Goal: Information Seeking & Learning: Check status

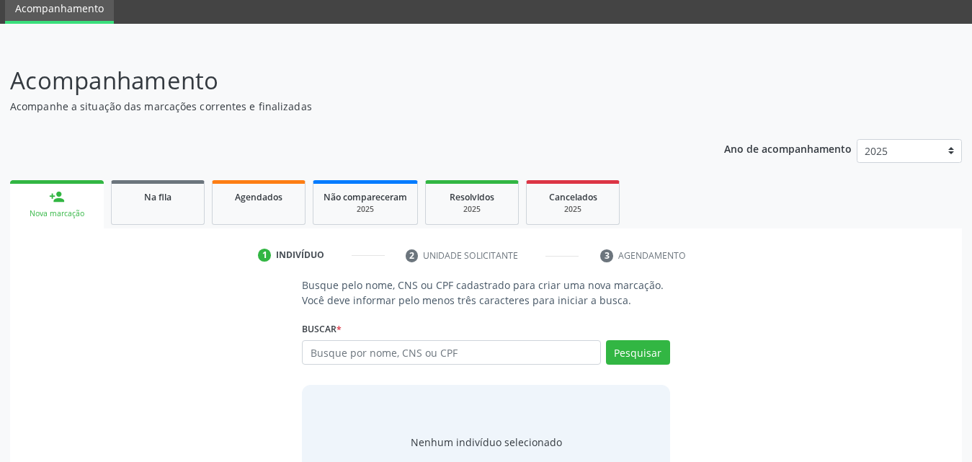
scroll to position [114, 0]
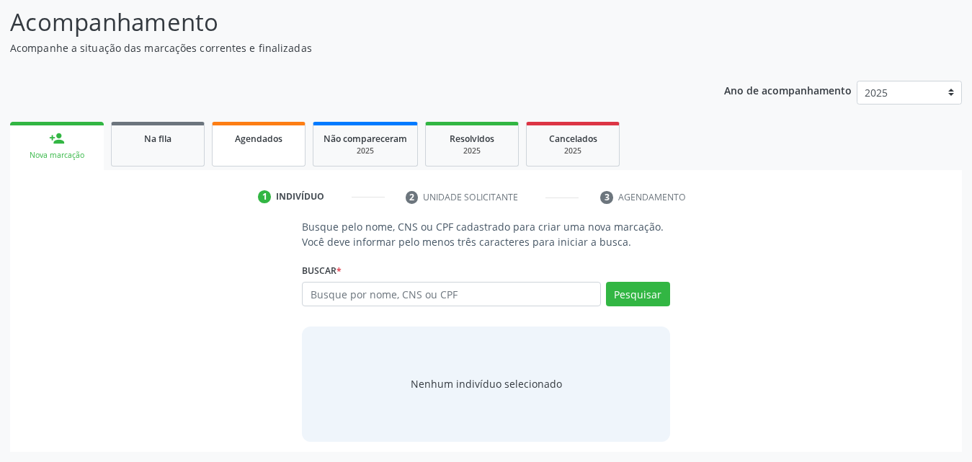
click at [263, 153] on link "Agendados" at bounding box center [259, 144] width 94 height 45
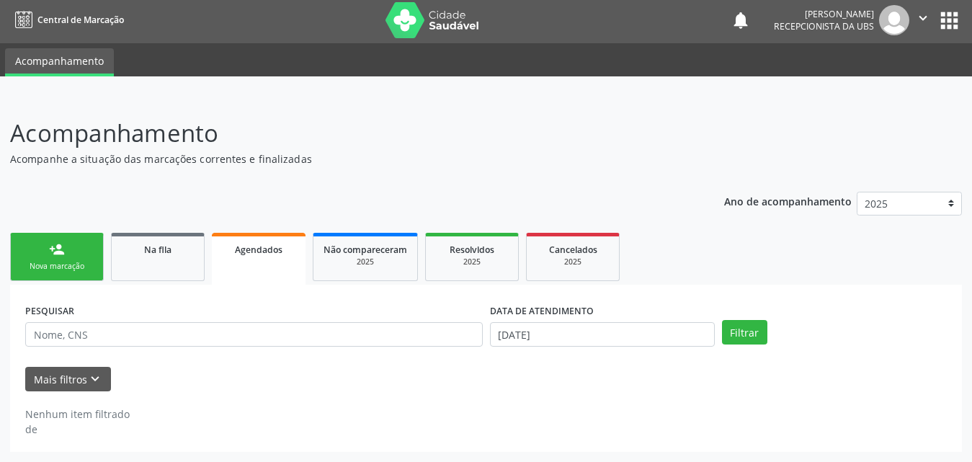
scroll to position [3, 0]
click at [68, 370] on button "Mais filtros keyboard_arrow_down" at bounding box center [68, 379] width 86 height 25
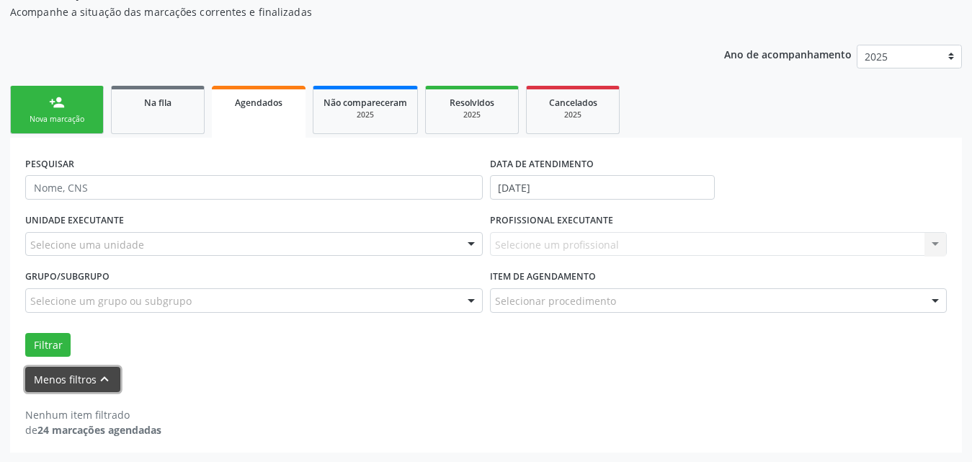
scroll to position [151, 0]
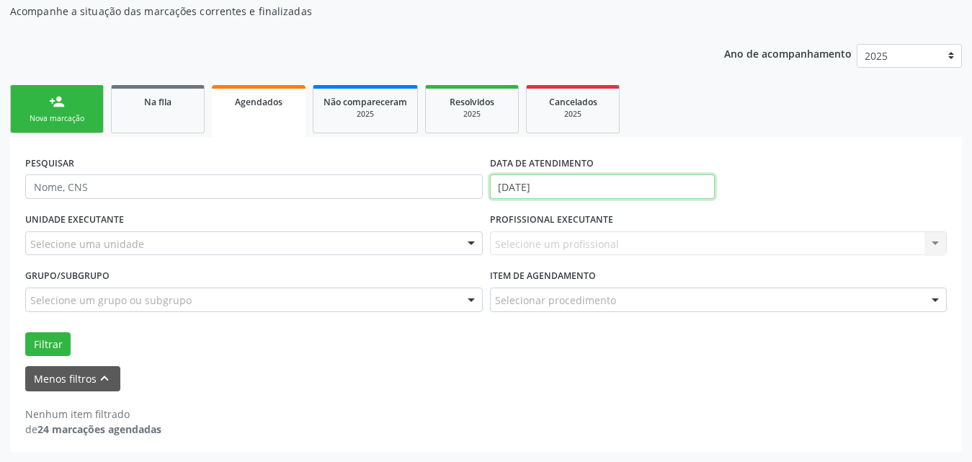
click at [599, 184] on input "[DATE]" at bounding box center [602, 186] width 225 height 24
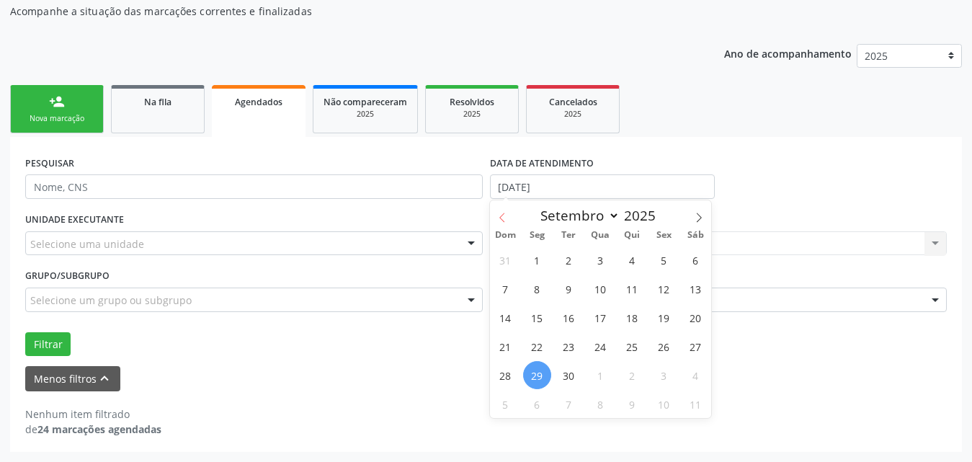
click at [502, 211] on span at bounding box center [502, 212] width 24 height 24
select select "7"
click at [661, 262] on span "1" at bounding box center [664, 260] width 28 height 28
type input "[DATE]"
click at [699, 216] on icon at bounding box center [699, 218] width 10 height 10
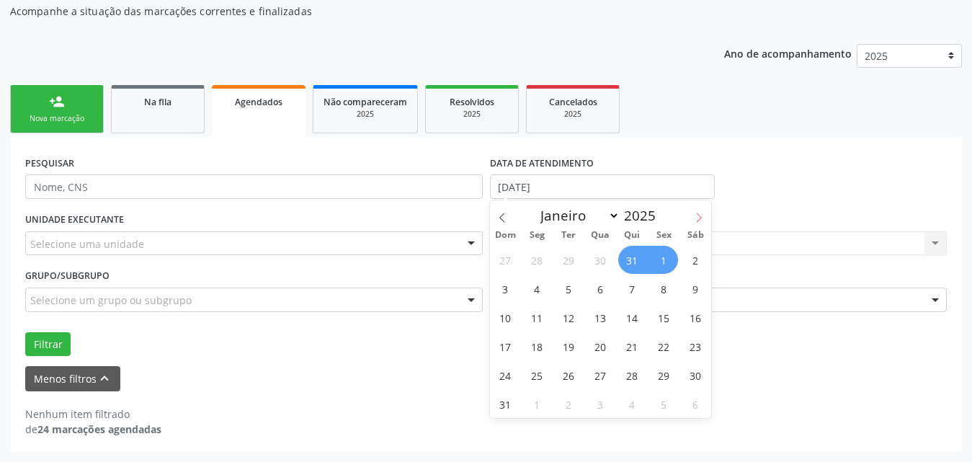
select select "8"
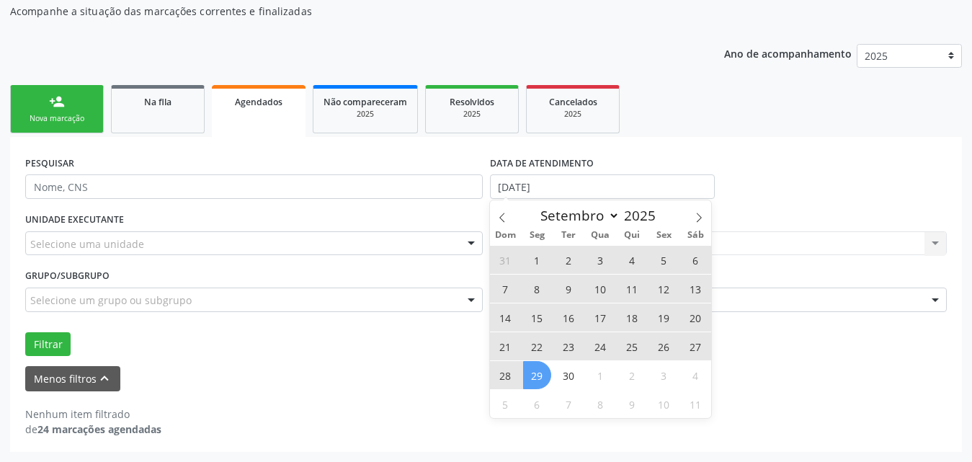
click at [542, 368] on span "29" at bounding box center [537, 375] width 28 height 28
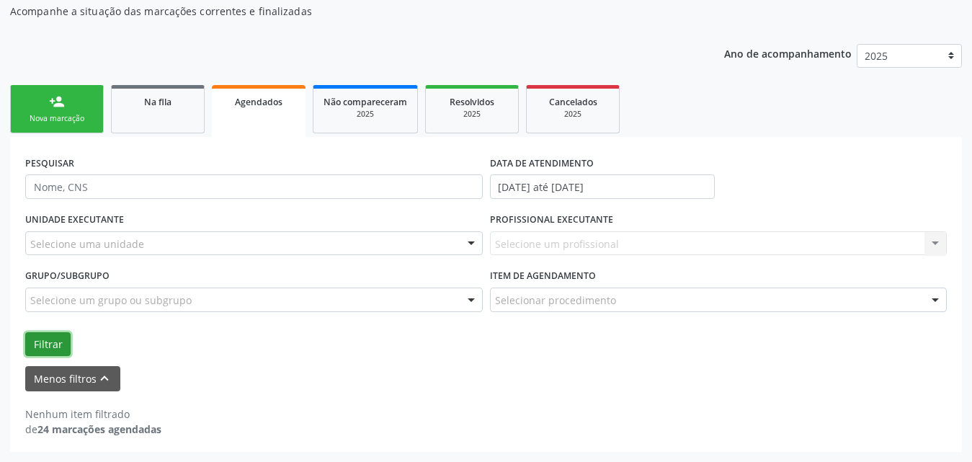
click at [43, 349] on button "Filtrar" at bounding box center [47, 344] width 45 height 24
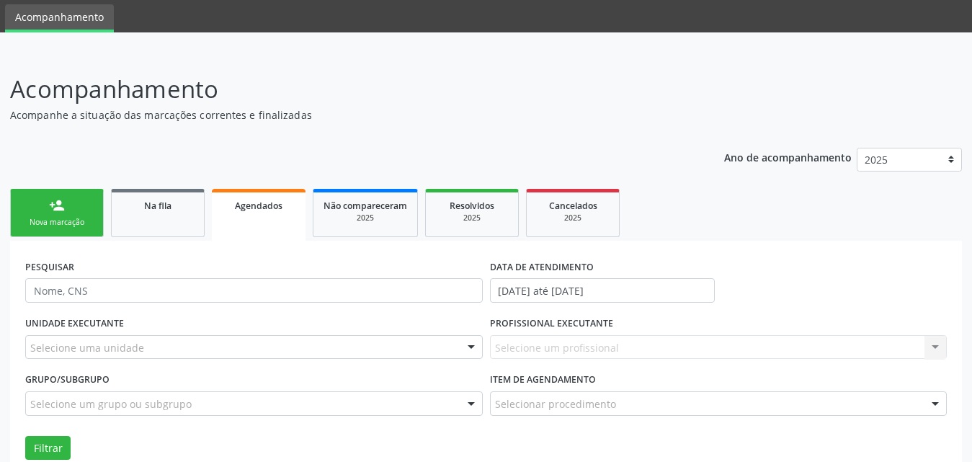
scroll to position [72, 0]
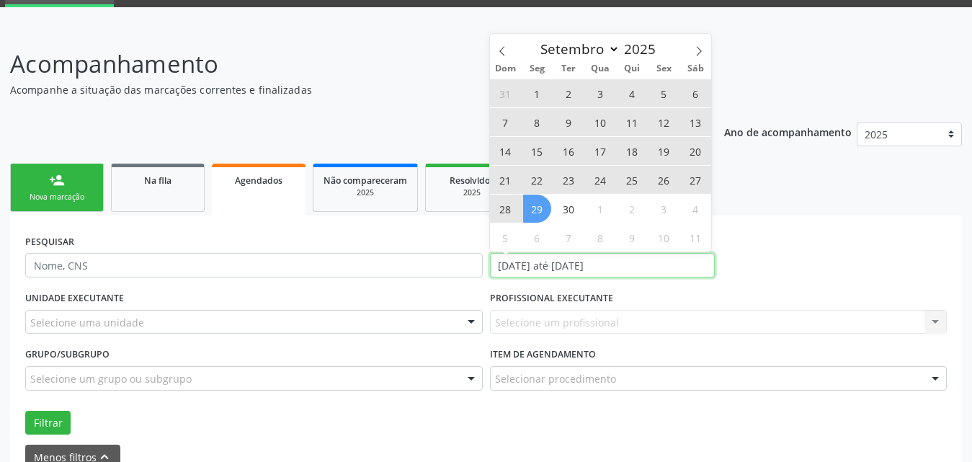
click at [679, 264] on input "[DATE] até [DATE]" at bounding box center [602, 265] width 225 height 24
click at [568, 97] on span "2" at bounding box center [569, 93] width 28 height 28
type input "[DATE]"
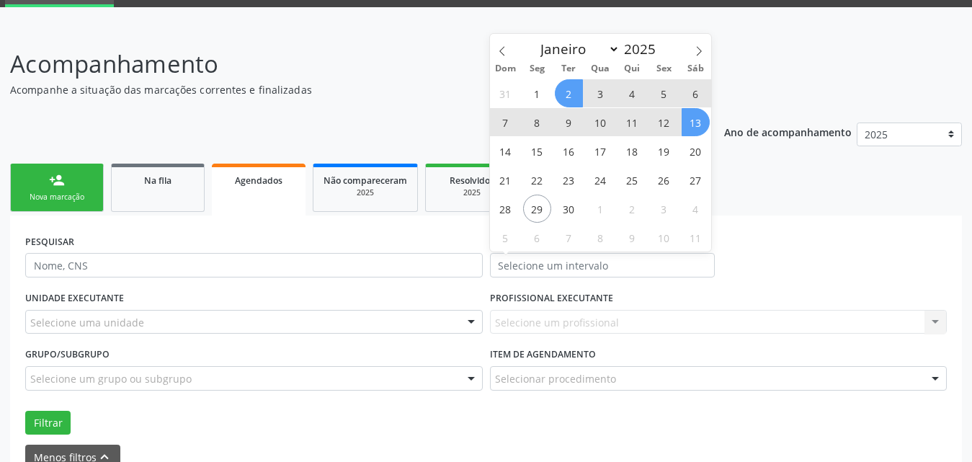
click at [867, 155] on div "Ano de acompanhamento 2025" at bounding box center [843, 136] width 238 height 48
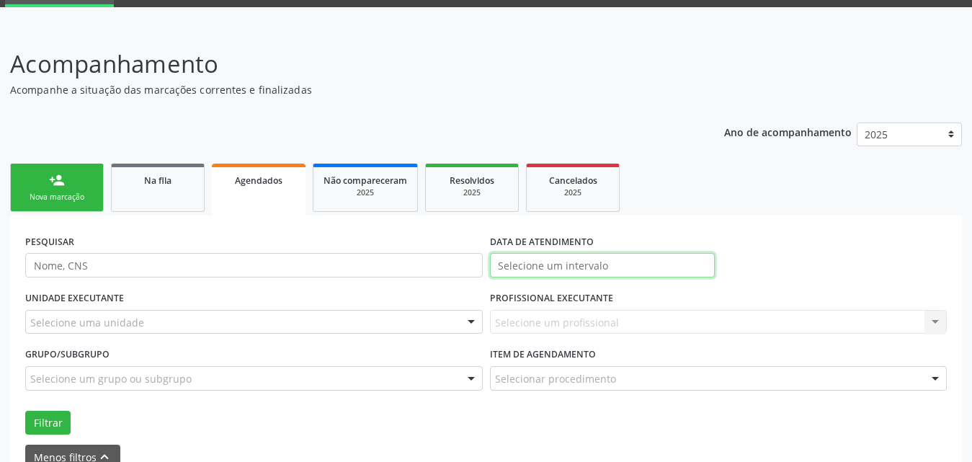
click at [663, 266] on input "text" at bounding box center [602, 265] width 225 height 24
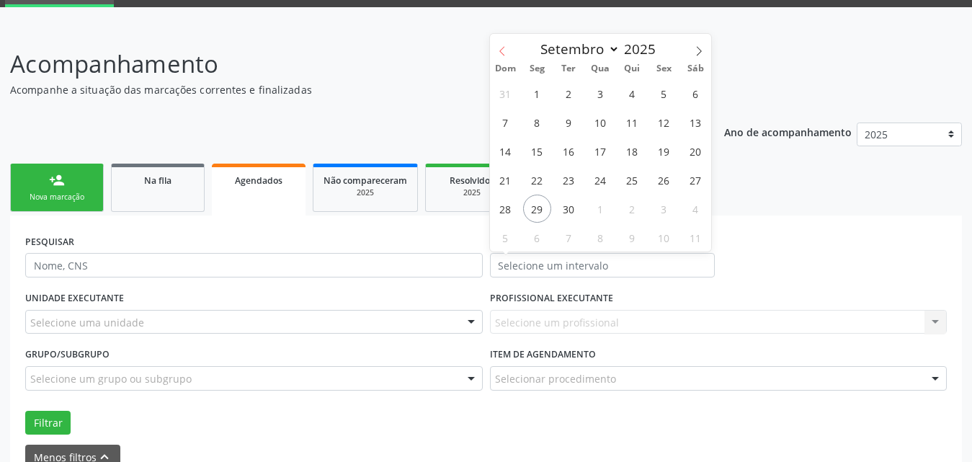
click at [498, 50] on icon at bounding box center [502, 51] width 10 height 10
select select "7"
click at [540, 236] on span "1" at bounding box center [537, 237] width 28 height 28
type input "[DATE]"
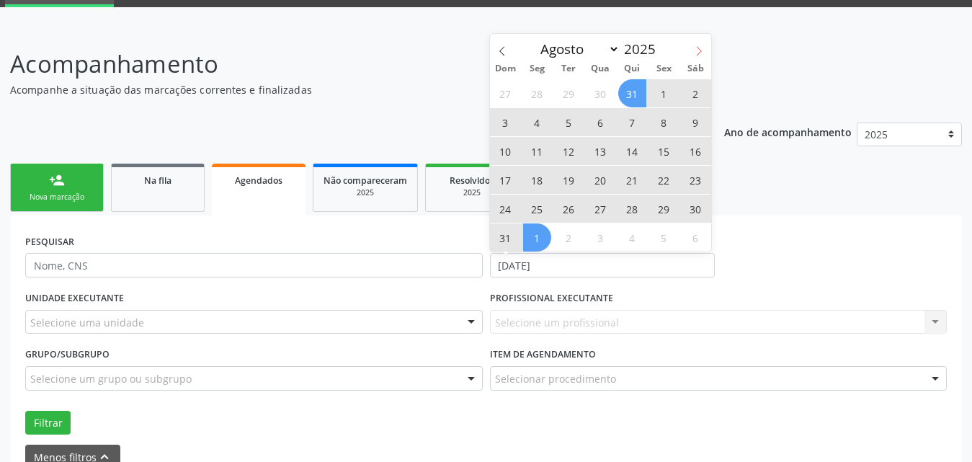
click at [699, 51] on icon at bounding box center [699, 51] width 10 height 10
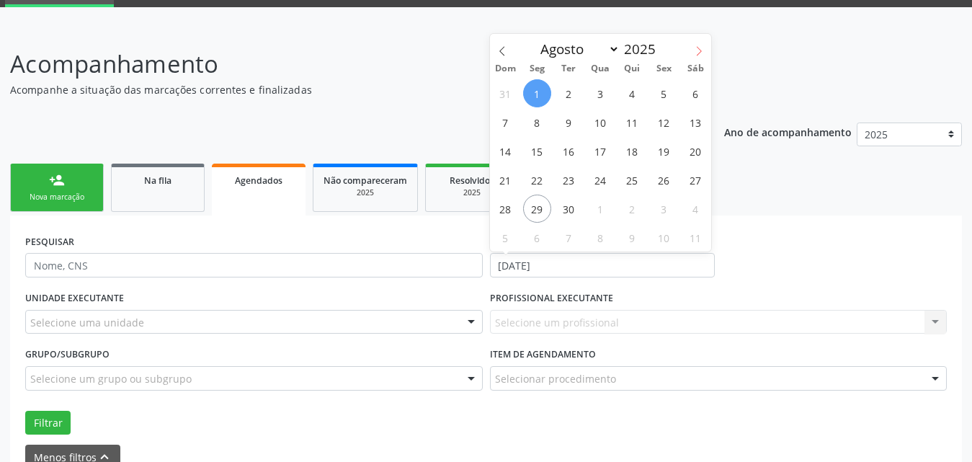
select select "8"
click at [542, 89] on span "1" at bounding box center [537, 93] width 28 height 28
click at [612, 258] on input "[DATE]" at bounding box center [602, 265] width 225 height 24
click at [538, 211] on span "29" at bounding box center [537, 209] width 28 height 28
type input "[DATE]"
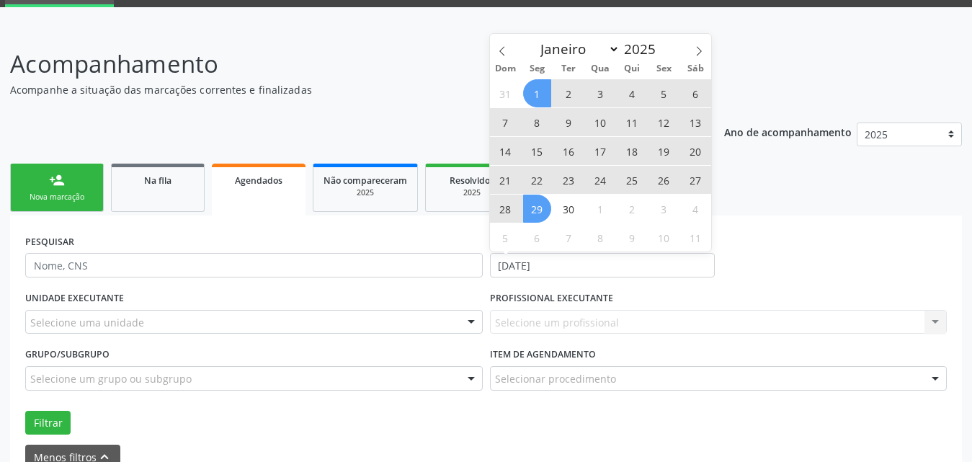
click at [532, 86] on span "1" at bounding box center [537, 93] width 28 height 28
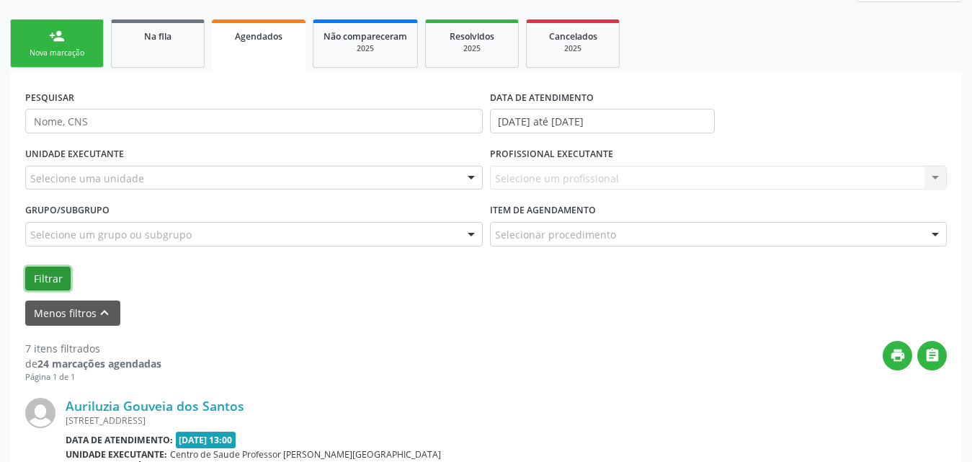
click at [46, 280] on button "Filtrar" at bounding box center [47, 279] width 45 height 24
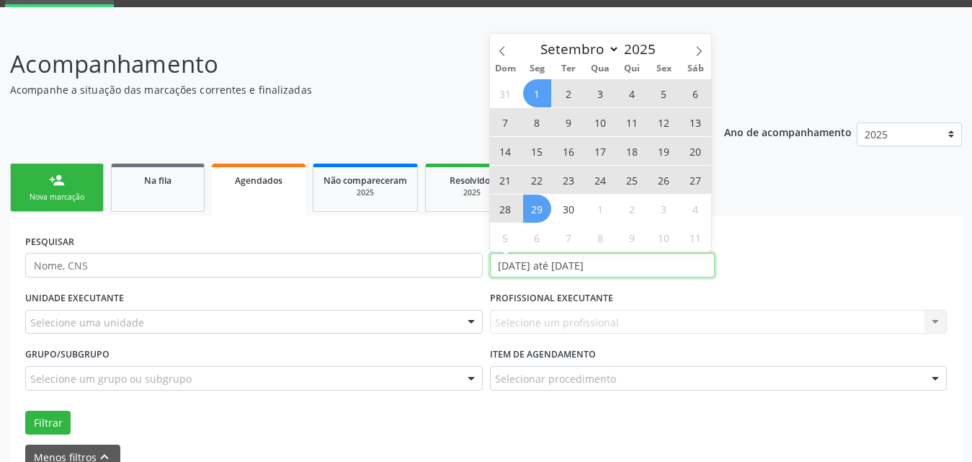
click at [689, 266] on input "[DATE] até [DATE]" at bounding box center [602, 265] width 225 height 24
click at [503, 48] on icon at bounding box center [501, 50] width 5 height 9
select select "7"
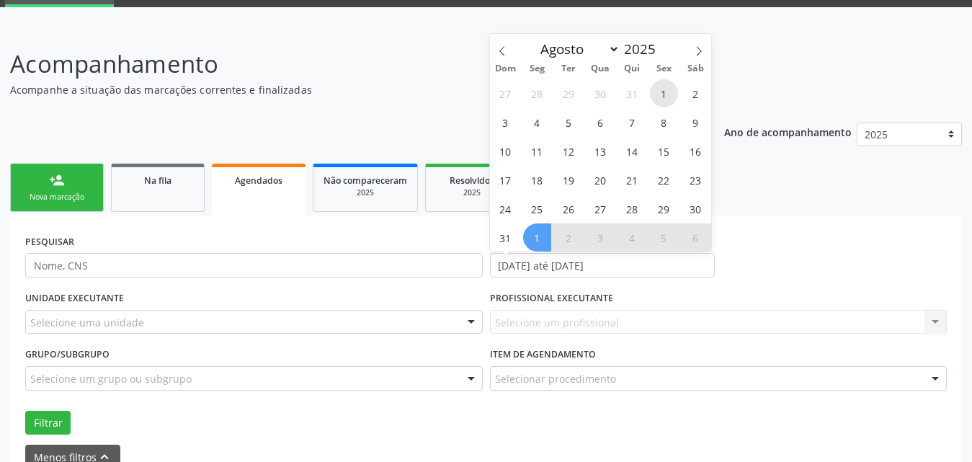
click at [663, 97] on span "1" at bounding box center [664, 93] width 28 height 28
type input "[DATE]"
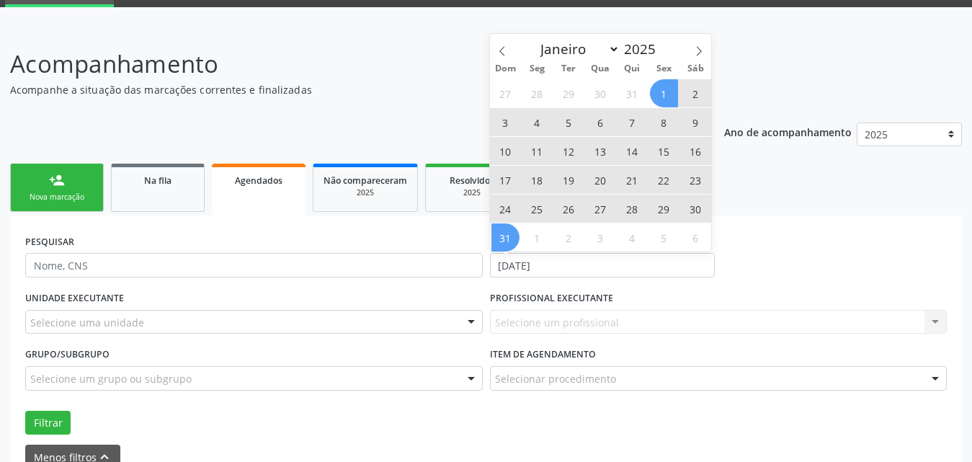
click at [503, 239] on span "31" at bounding box center [505, 237] width 28 height 28
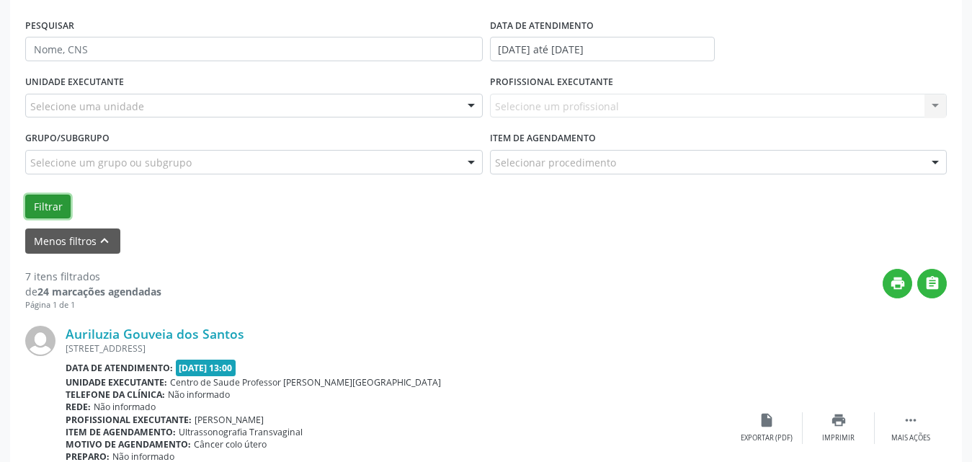
click at [49, 213] on button "Filtrar" at bounding box center [47, 207] width 45 height 24
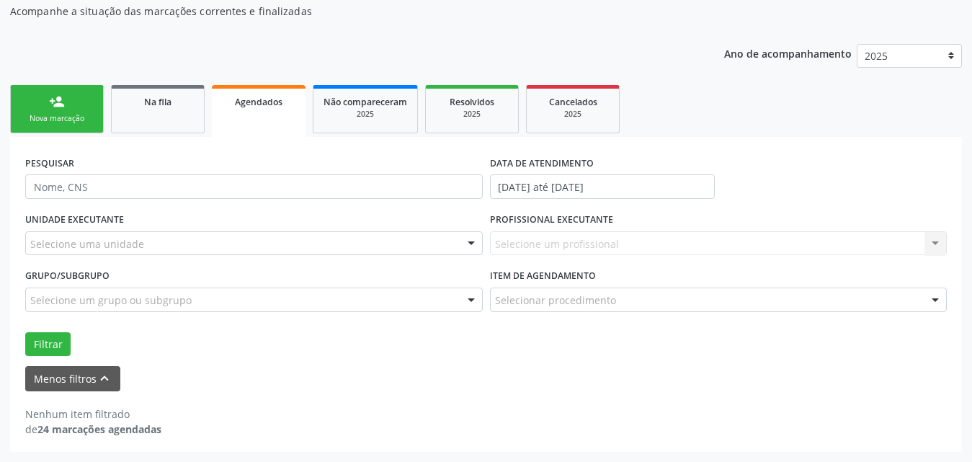
scroll to position [151, 0]
click at [32, 340] on button "Filtrar" at bounding box center [47, 344] width 45 height 24
click at [658, 185] on input "[DATE] até [DATE]" at bounding box center [602, 186] width 225 height 24
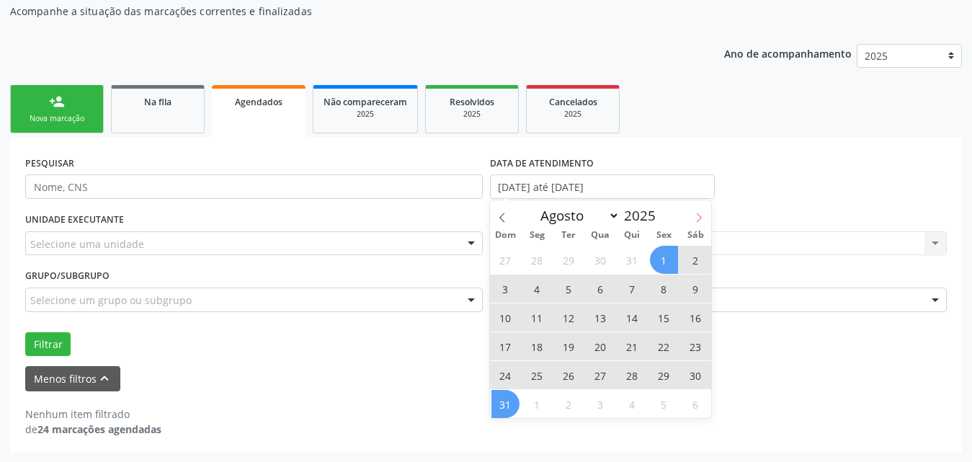
click at [699, 218] on icon at bounding box center [699, 218] width 10 height 10
select select "8"
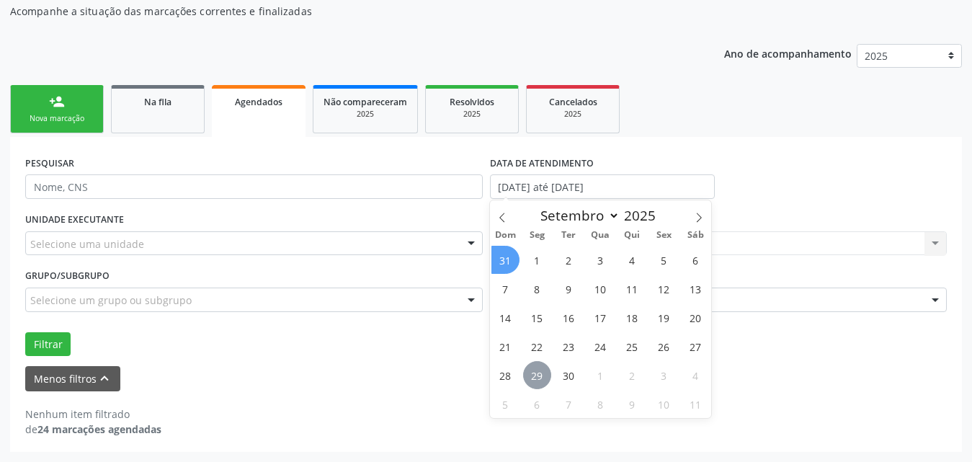
click at [535, 380] on span "29" at bounding box center [537, 375] width 28 height 28
type input "[DATE]"
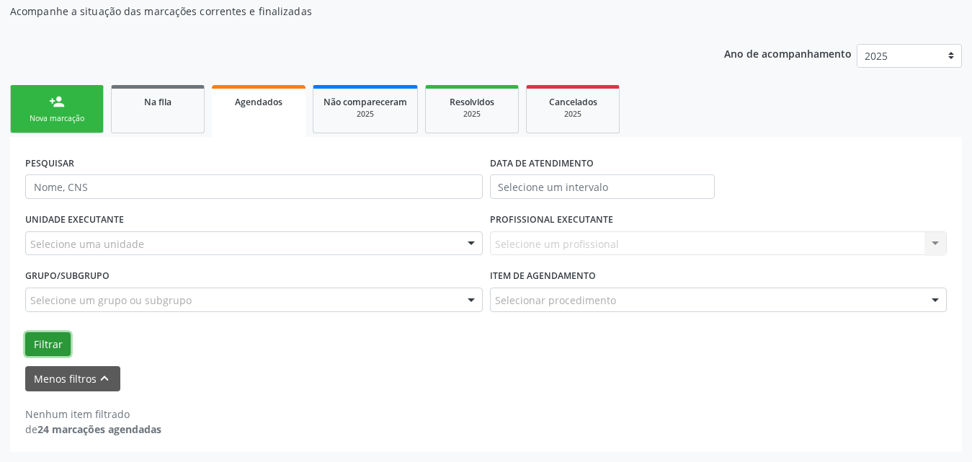
click at [30, 342] on button "Filtrar" at bounding box center [47, 344] width 45 height 24
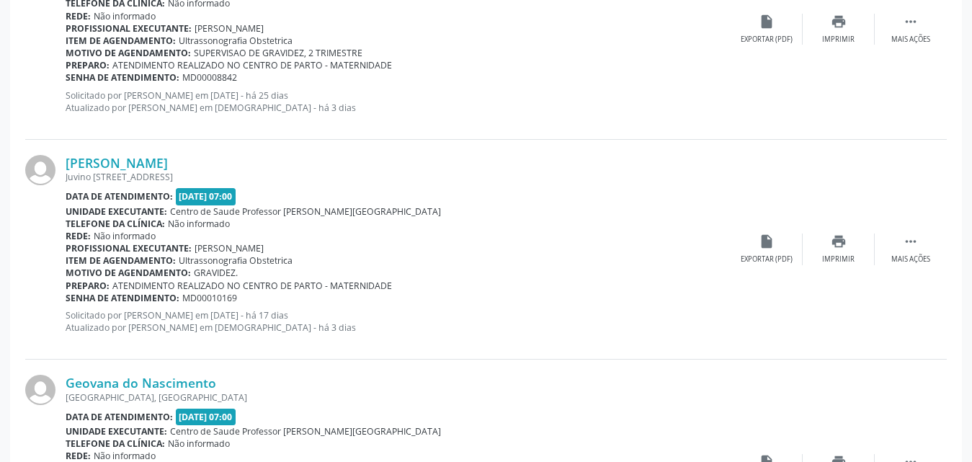
scroll to position [3521, 0]
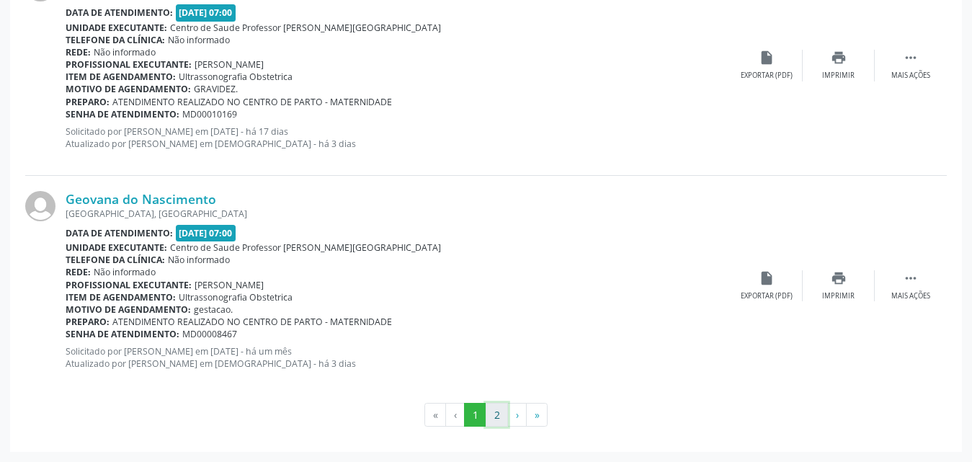
click at [495, 417] on button "2" at bounding box center [497, 415] width 22 height 24
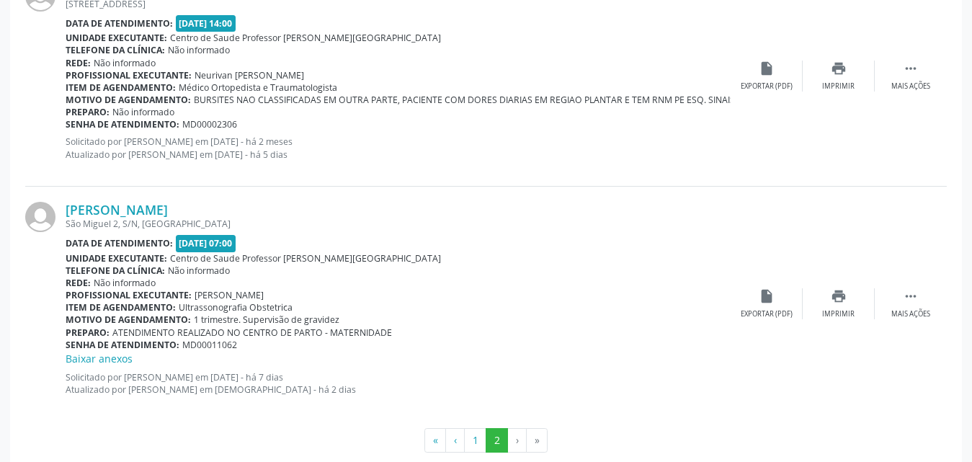
scroll to position [2186, 0]
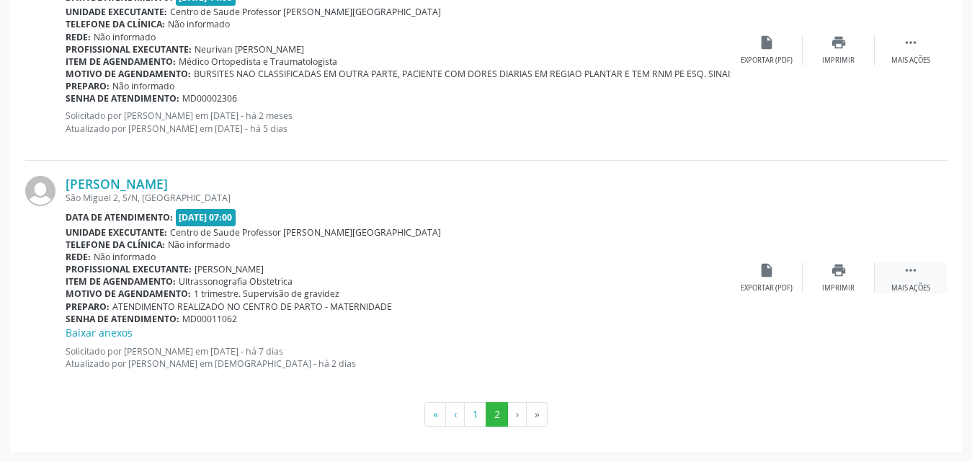
click at [912, 281] on div " Mais ações" at bounding box center [911, 277] width 72 height 31
click at [844, 288] on div "Editar" at bounding box center [838, 288] width 23 height 10
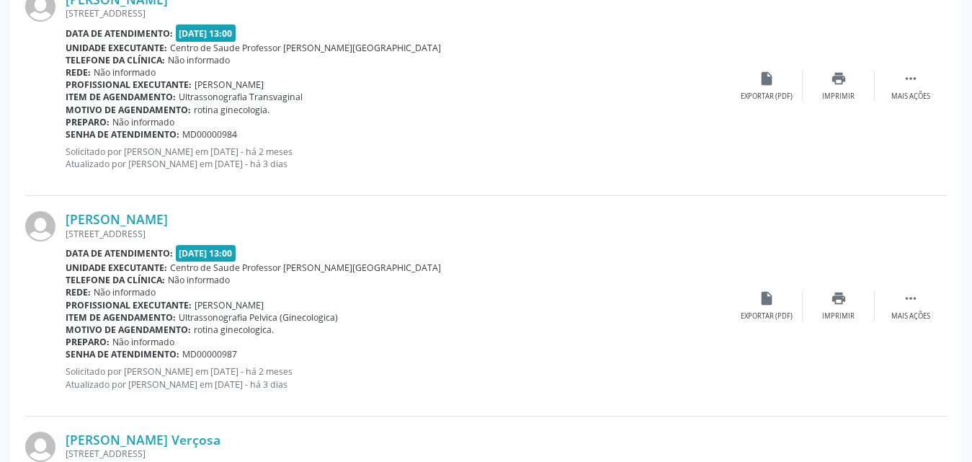
scroll to position [1287, 0]
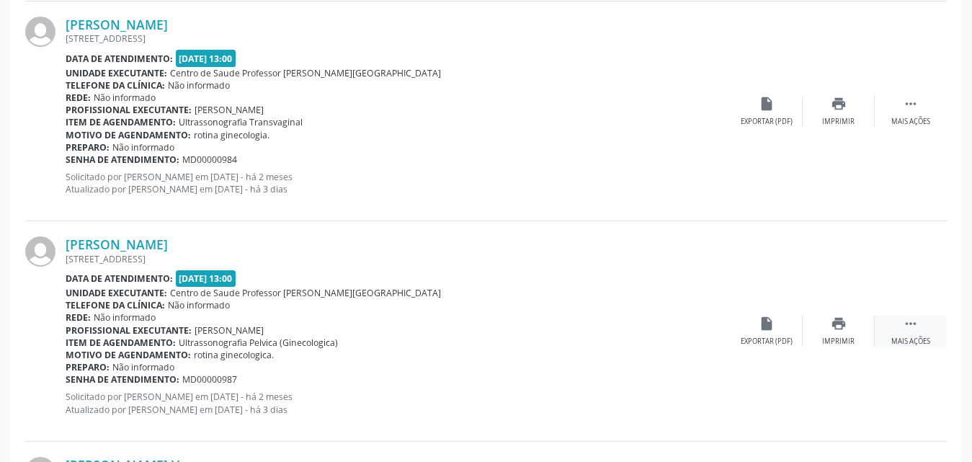
click at [916, 322] on icon "" at bounding box center [911, 324] width 16 height 16
click at [833, 345] on div "Editar" at bounding box center [838, 341] width 23 height 10
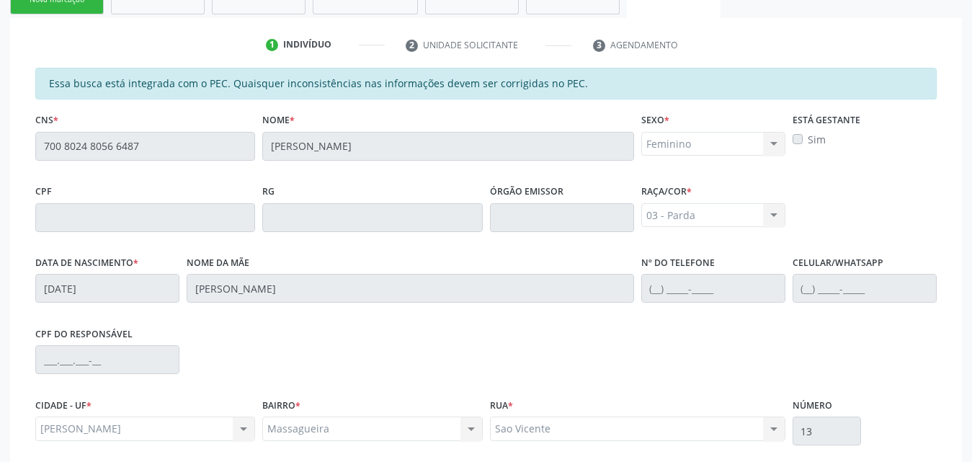
scroll to position [112, 0]
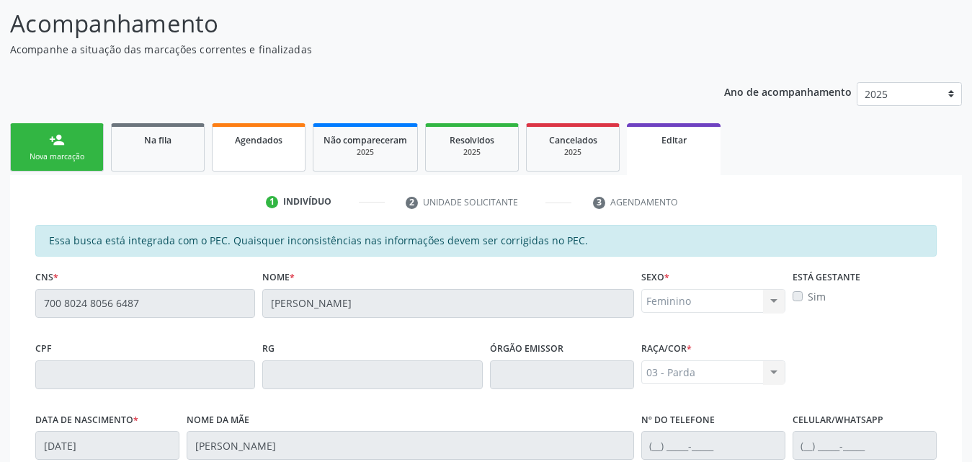
click at [245, 143] on span "Agendados" at bounding box center [259, 140] width 48 height 12
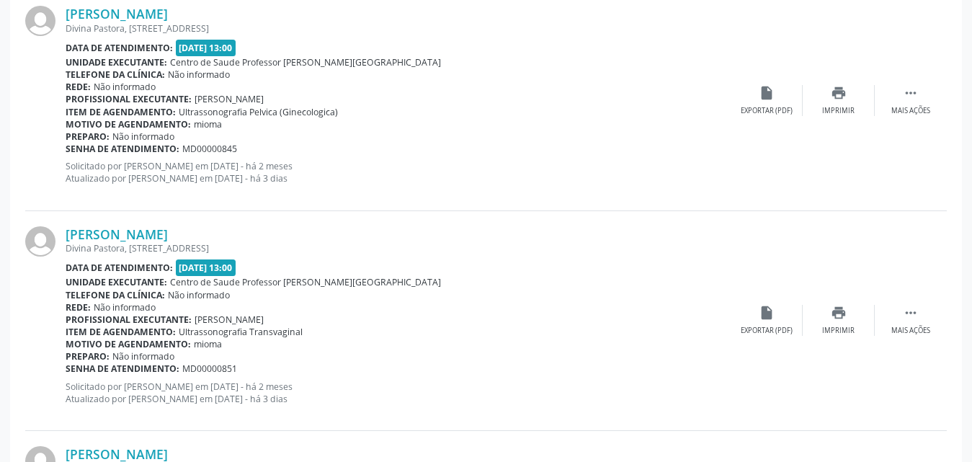
scroll to position [885, 0]
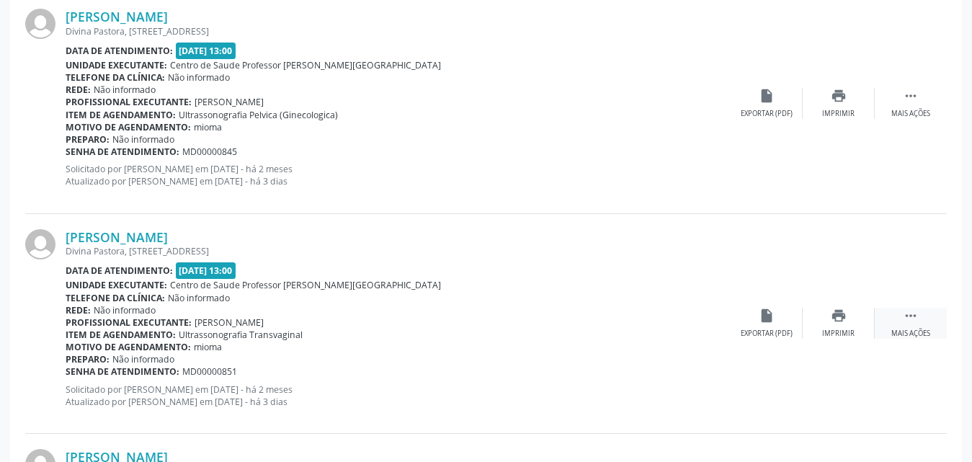
click at [909, 326] on div " Mais ações" at bounding box center [911, 323] width 72 height 31
click at [827, 331] on div "Editar" at bounding box center [838, 333] width 23 height 10
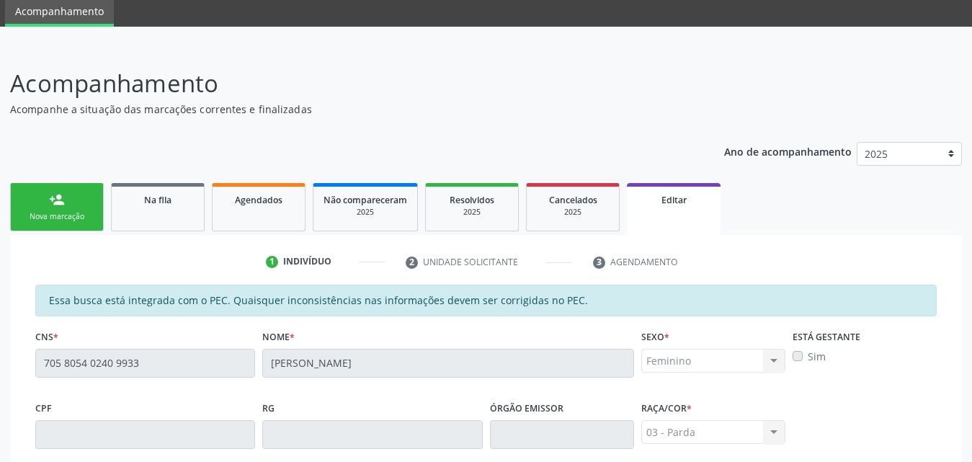
scroll to position [0, 0]
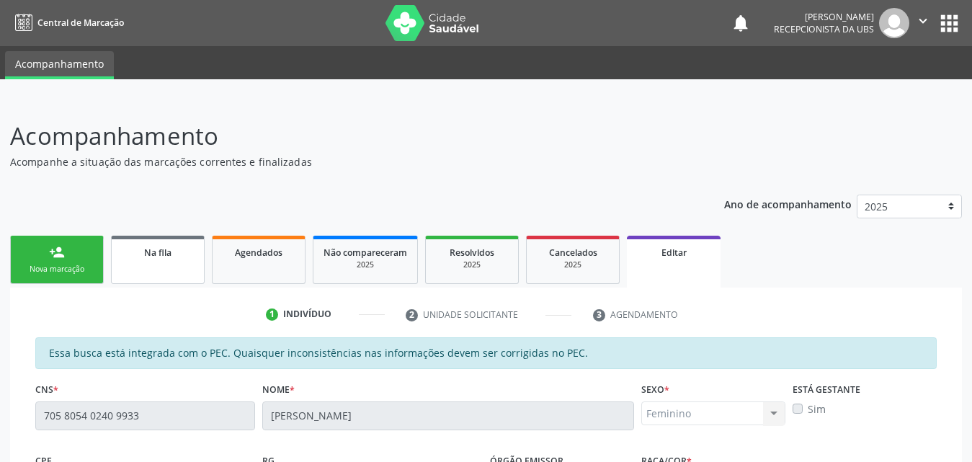
click at [182, 247] on div "Na fila" at bounding box center [158, 251] width 72 height 15
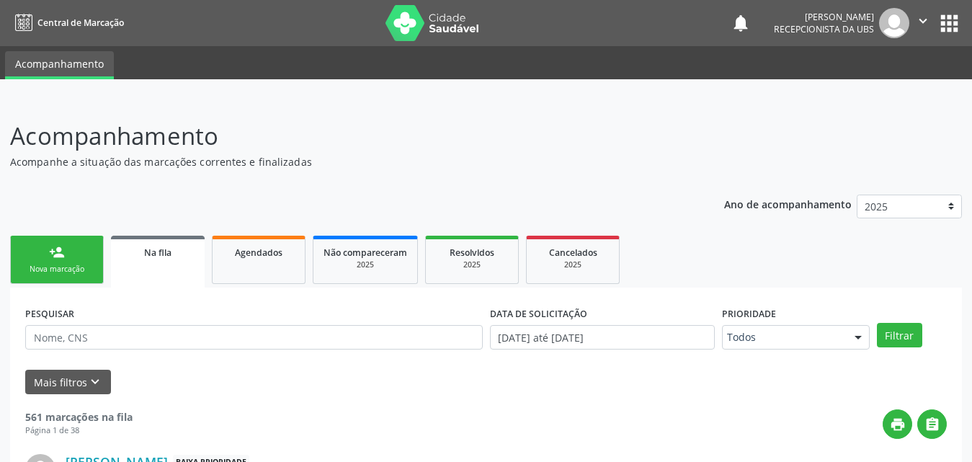
click at [172, 257] on div "Na fila" at bounding box center [157, 251] width 73 height 15
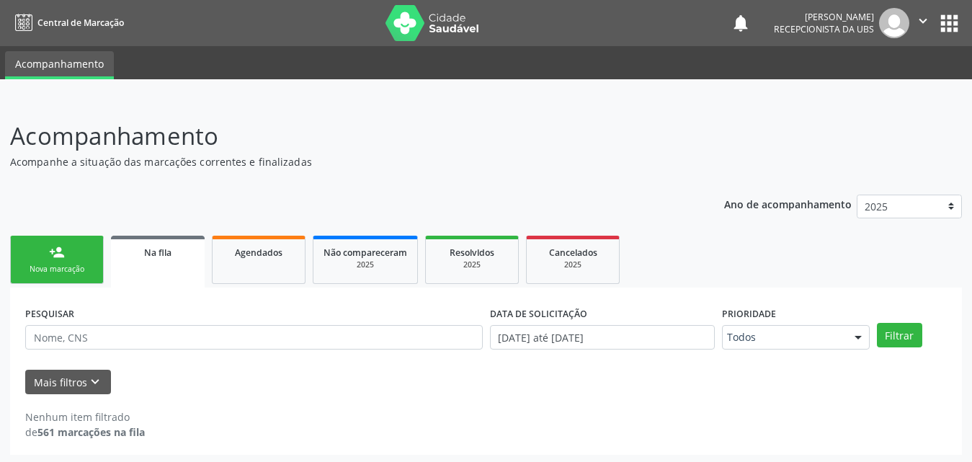
click at [172, 257] on div "Na fila" at bounding box center [157, 251] width 73 height 15
click at [265, 249] on span "Agendados" at bounding box center [259, 252] width 48 height 12
click at [163, 257] on span "Na fila" at bounding box center [157, 252] width 27 height 12
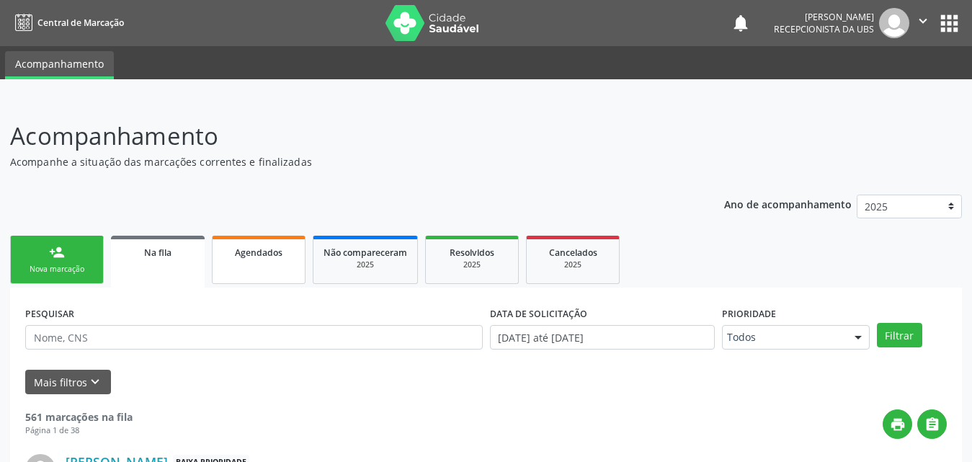
click at [246, 259] on div "Agendados" at bounding box center [259, 251] width 72 height 15
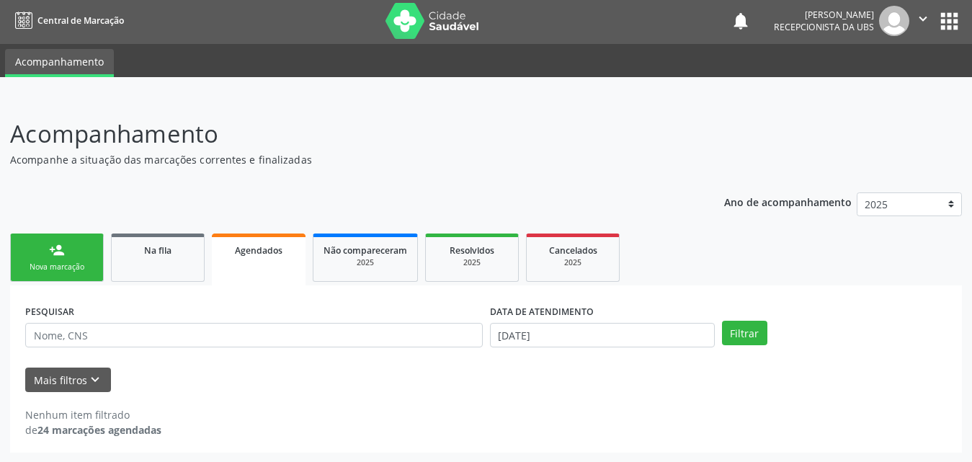
scroll to position [3, 0]
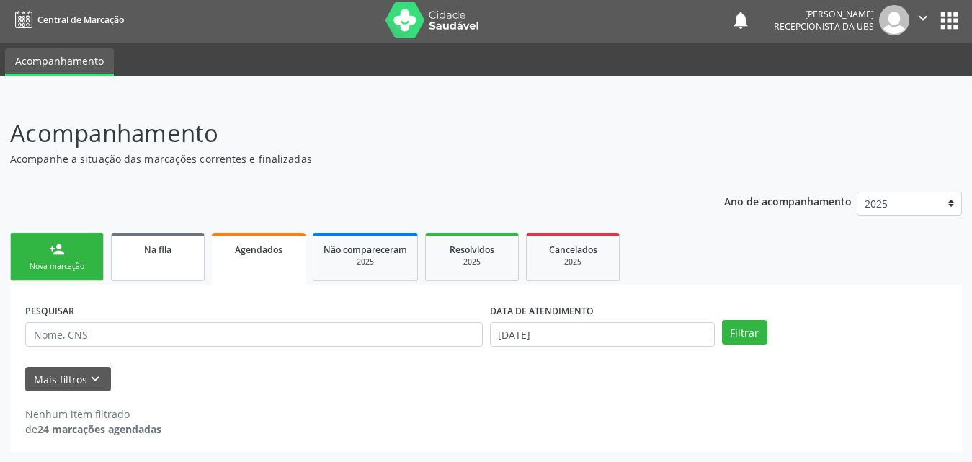
click at [169, 256] on div "Na fila" at bounding box center [158, 248] width 72 height 15
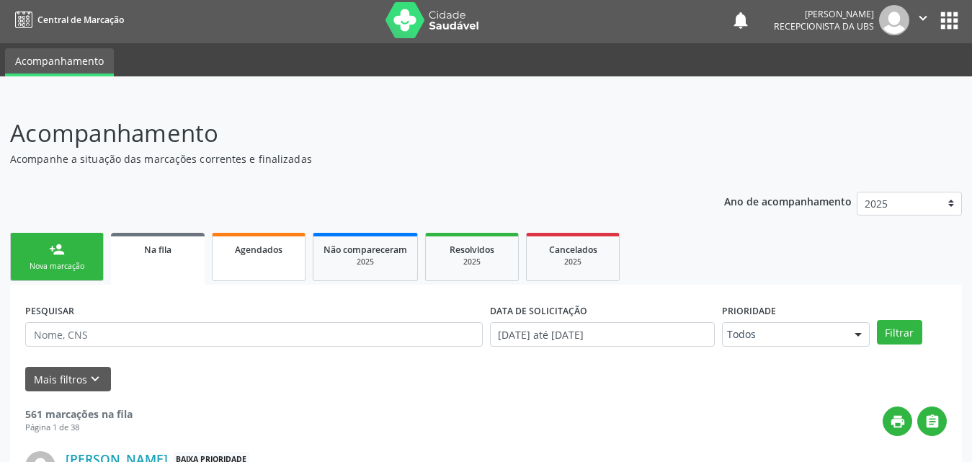
click at [276, 260] on link "Agendados" at bounding box center [259, 257] width 94 height 48
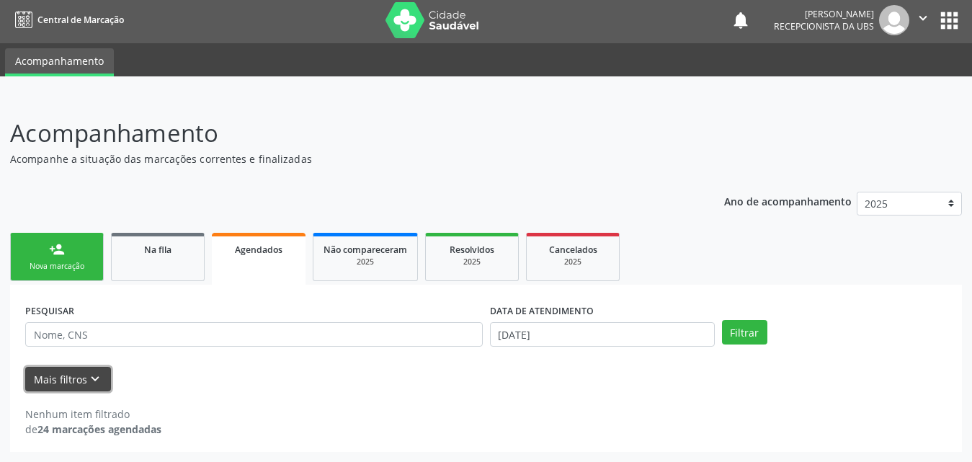
click at [66, 379] on button "Mais filtros keyboard_arrow_down" at bounding box center [68, 379] width 86 height 25
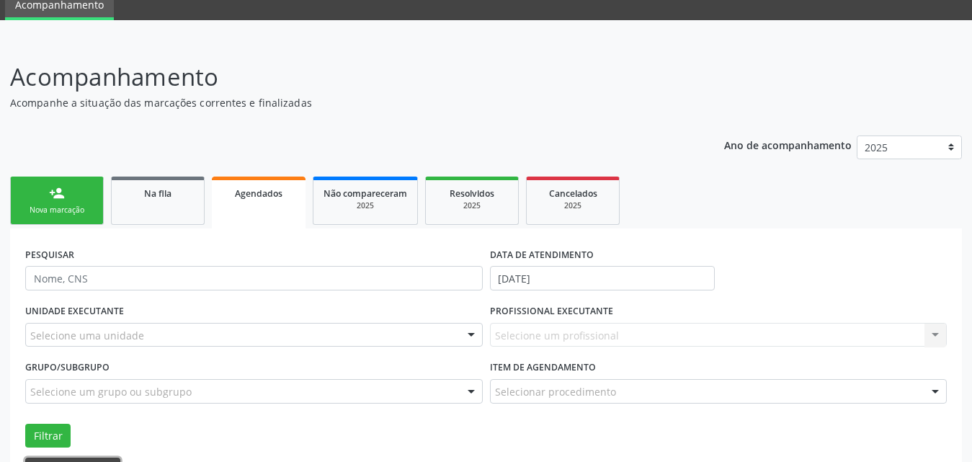
scroll to position [151, 0]
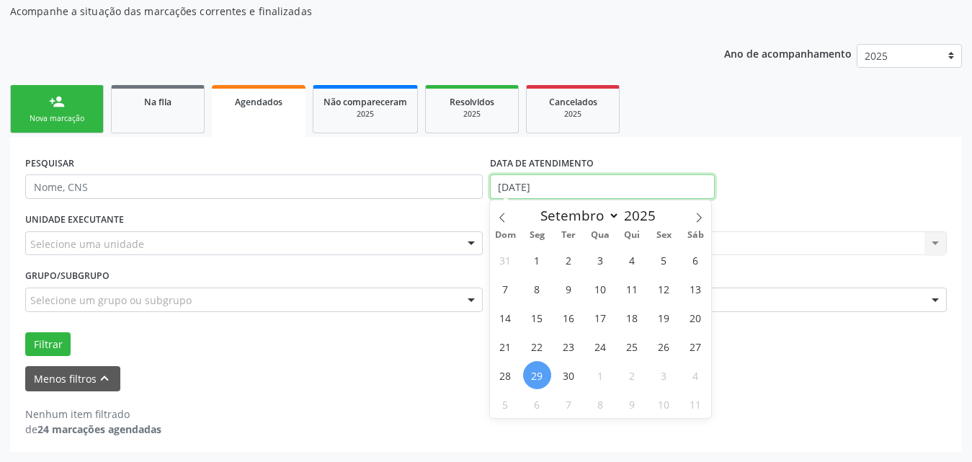
click at [594, 181] on input "[DATE]" at bounding box center [602, 186] width 225 height 24
click at [503, 213] on icon at bounding box center [502, 218] width 10 height 10
select select "7"
click at [663, 259] on span "1" at bounding box center [664, 260] width 28 height 28
type input "[DATE]"
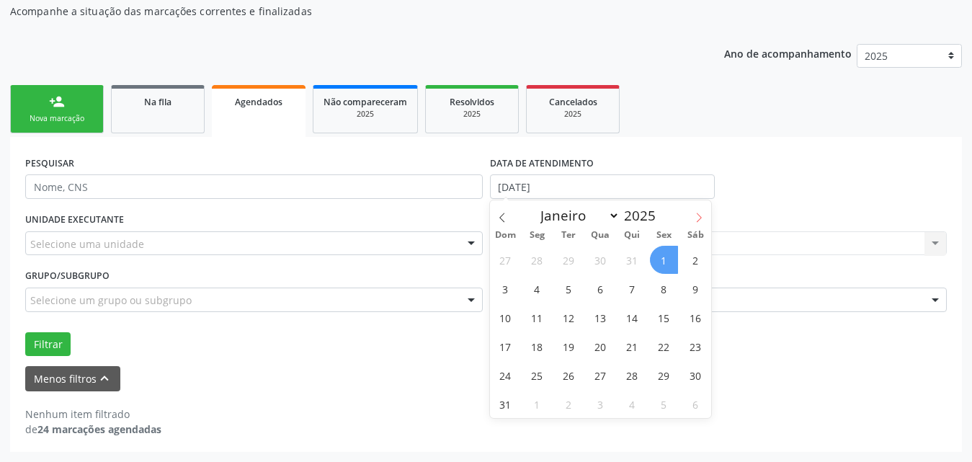
click at [700, 218] on icon at bounding box center [699, 217] width 5 height 9
select select "8"
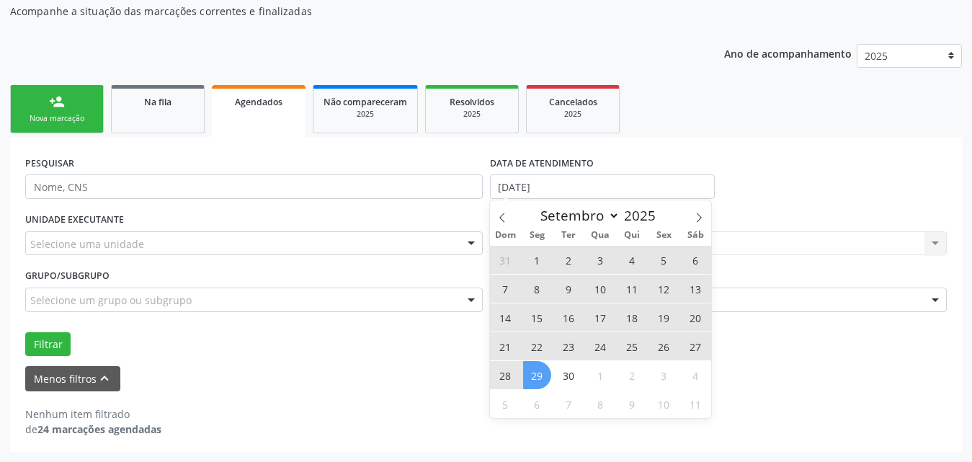
click at [539, 377] on span "29" at bounding box center [537, 375] width 28 height 28
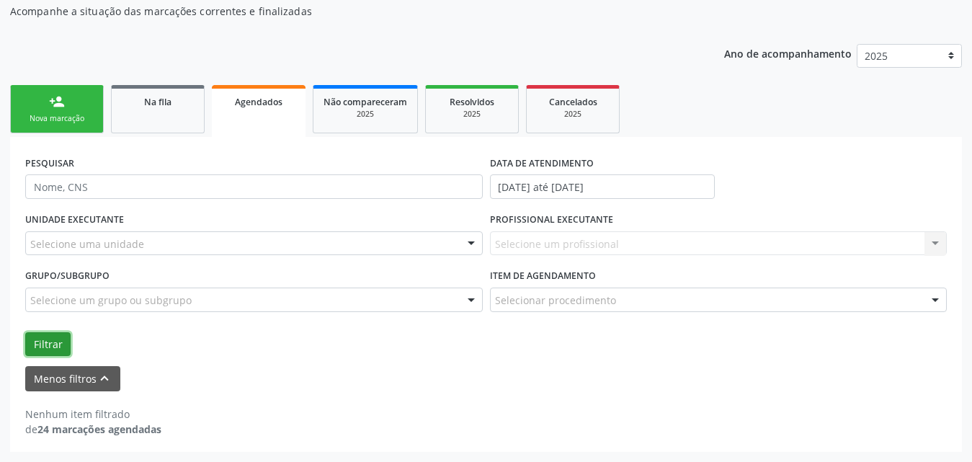
click at [29, 347] on button "Filtrar" at bounding box center [47, 344] width 45 height 24
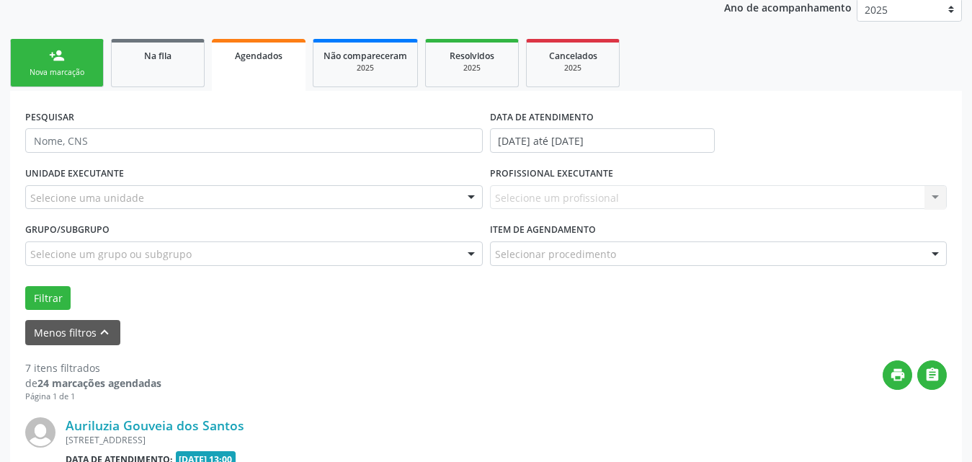
scroll to position [216, 0]
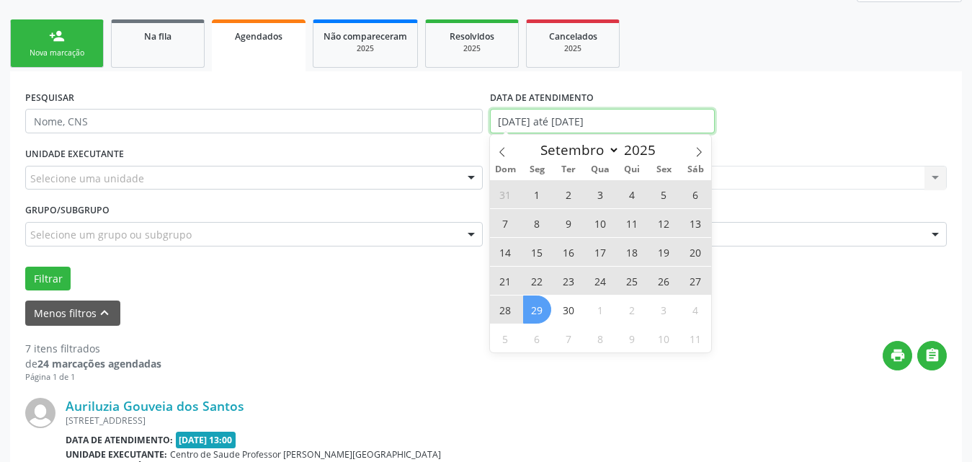
click at [651, 122] on input "[DATE] até [DATE]" at bounding box center [602, 121] width 225 height 24
click at [532, 195] on span "1" at bounding box center [537, 194] width 28 height 28
type input "[DATE]"
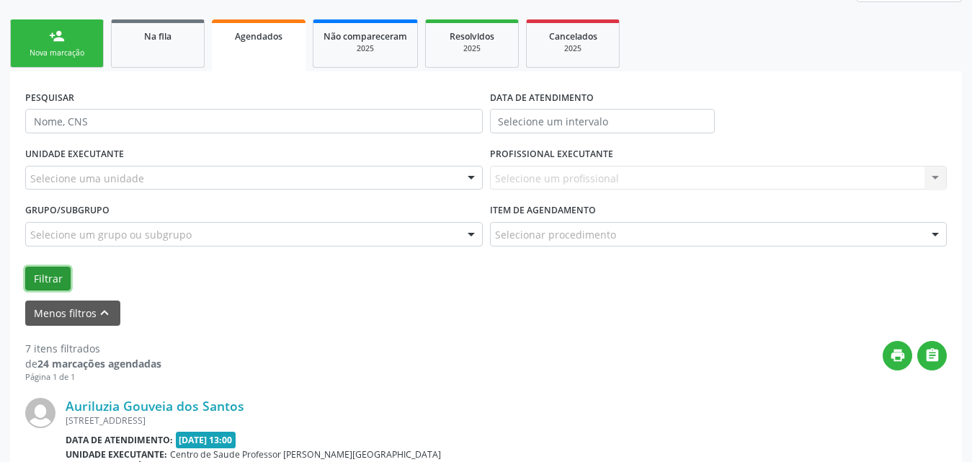
click at [40, 282] on button "Filtrar" at bounding box center [47, 279] width 45 height 24
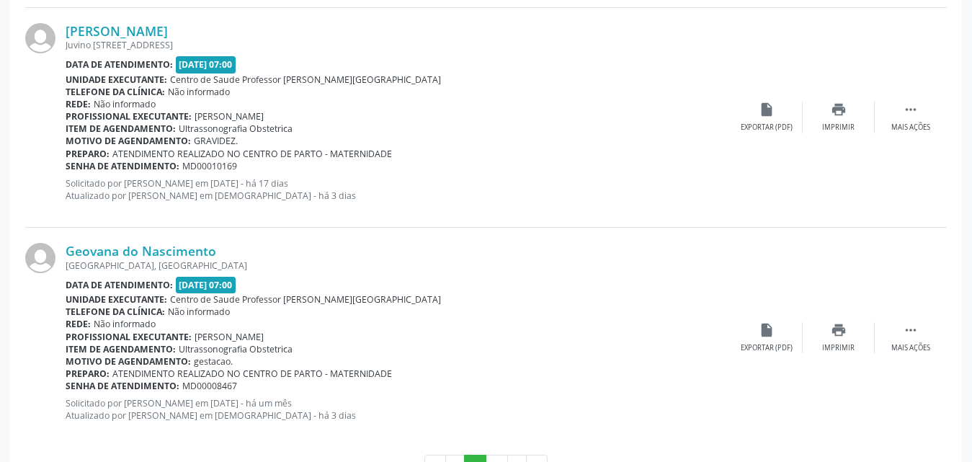
scroll to position [3521, 0]
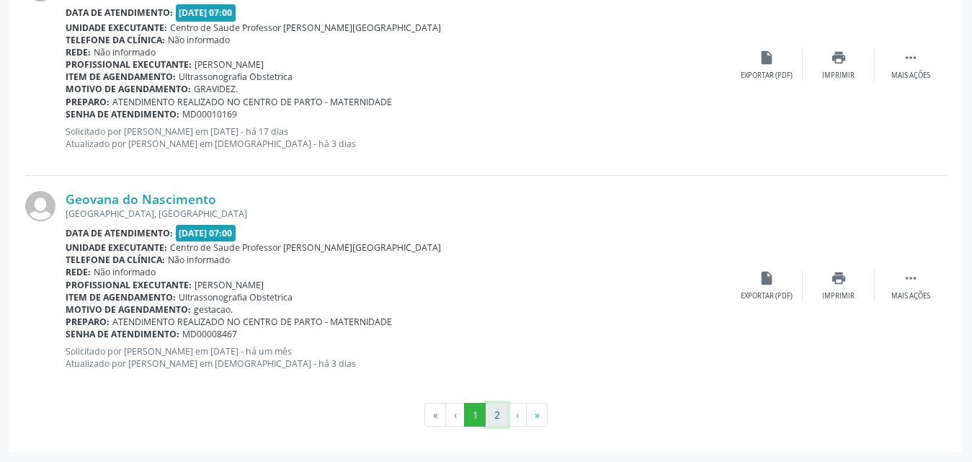
click at [495, 415] on button "2" at bounding box center [497, 415] width 22 height 24
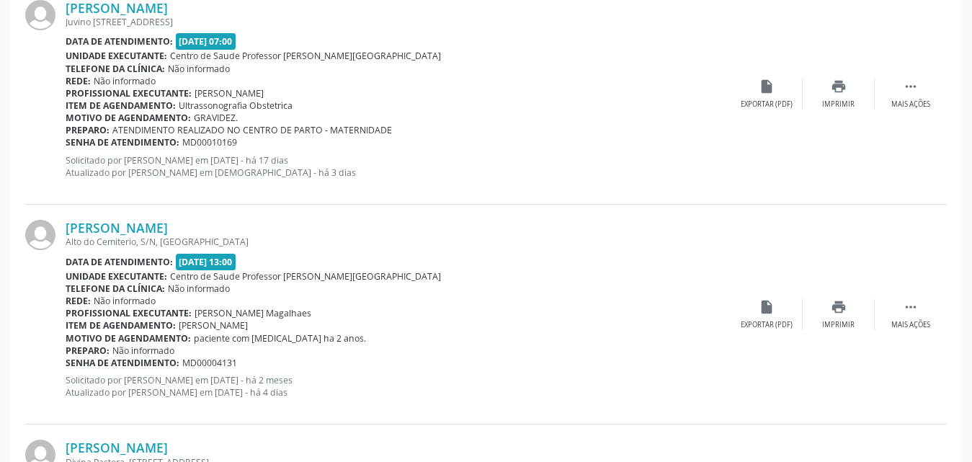
scroll to position [601, 0]
click at [913, 305] on icon "" at bounding box center [911, 308] width 16 height 16
click at [836, 317] on div "edit Editar" at bounding box center [839, 315] width 72 height 31
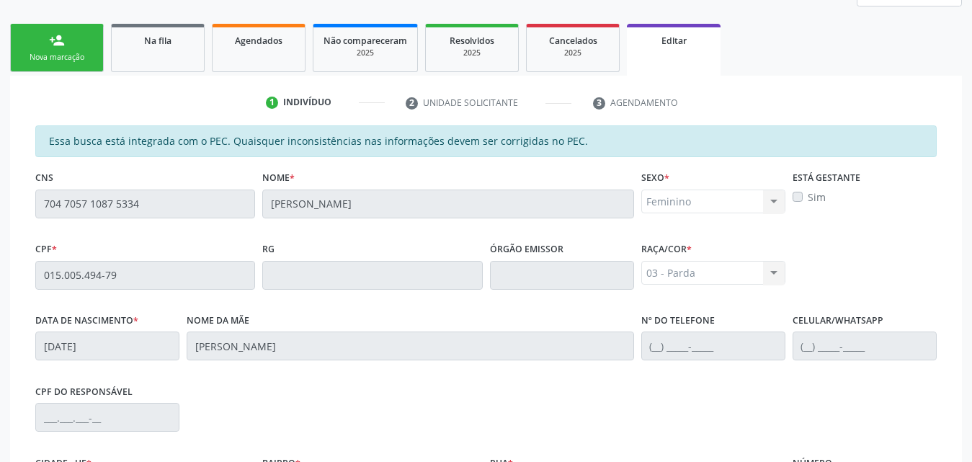
scroll to position [216, 0]
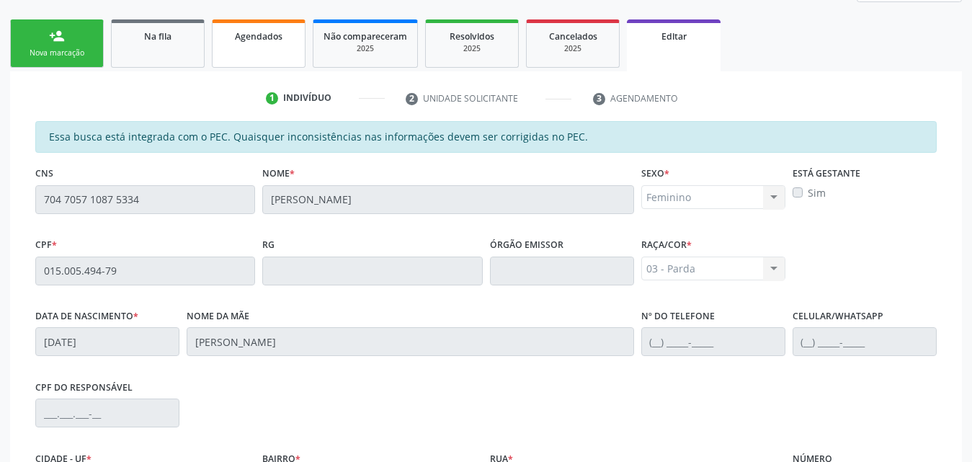
click at [261, 48] on link "Agendados" at bounding box center [259, 43] width 94 height 48
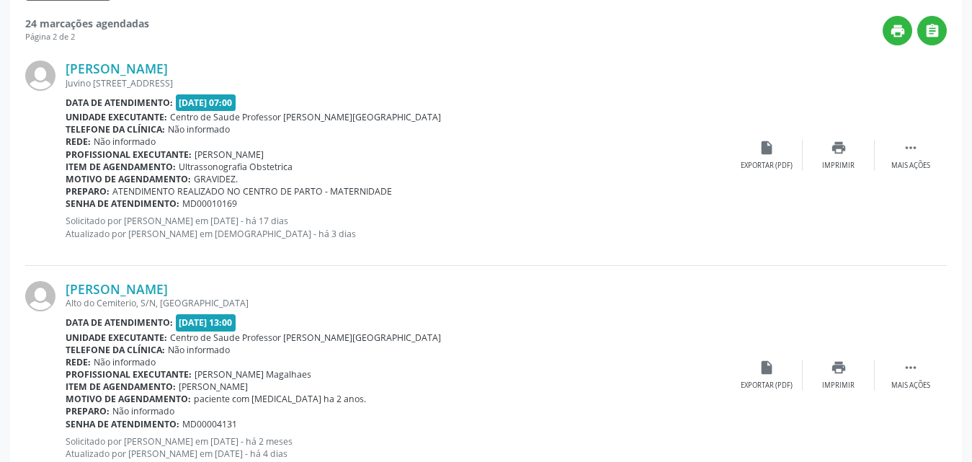
scroll to position [237, 0]
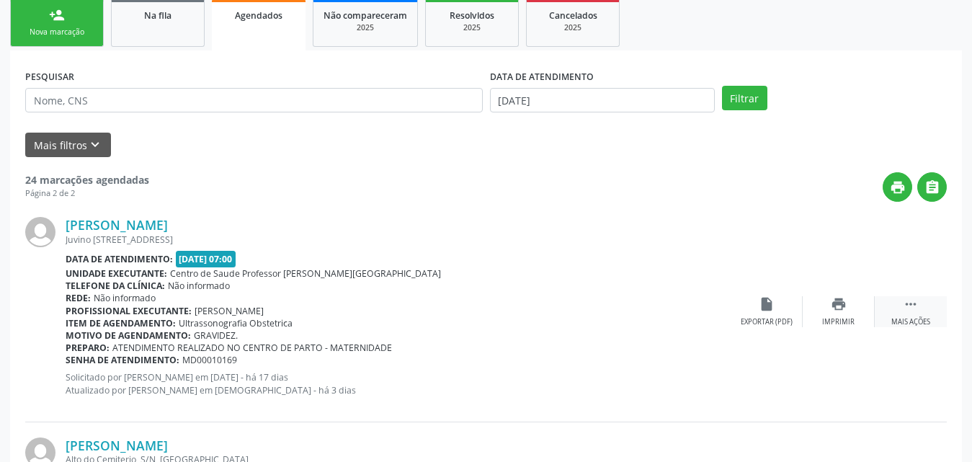
click at [907, 320] on div "Mais ações" at bounding box center [910, 322] width 39 height 10
click at [828, 321] on div "Editar" at bounding box center [838, 322] width 23 height 10
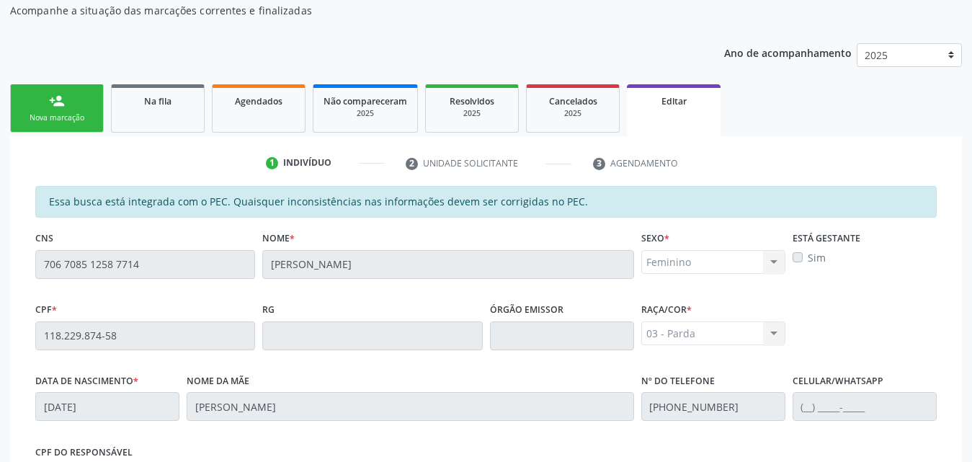
scroll to position [0, 0]
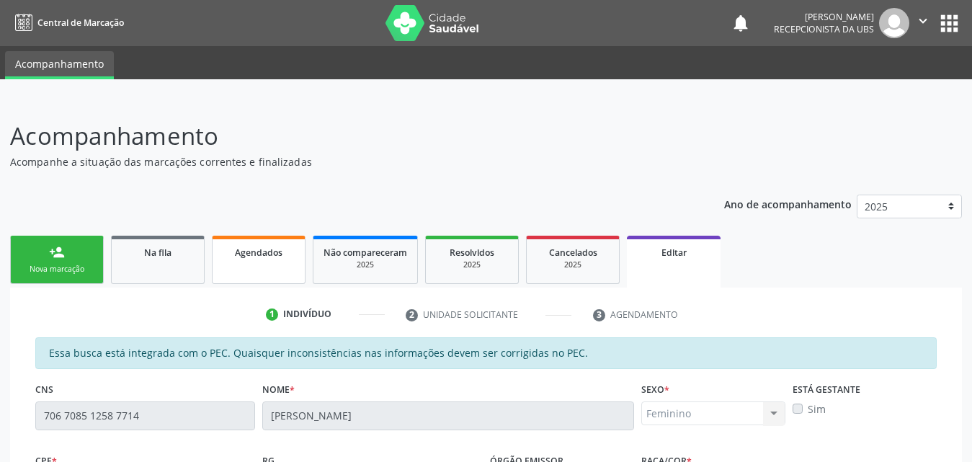
click at [268, 254] on span "Agendados" at bounding box center [259, 252] width 48 height 12
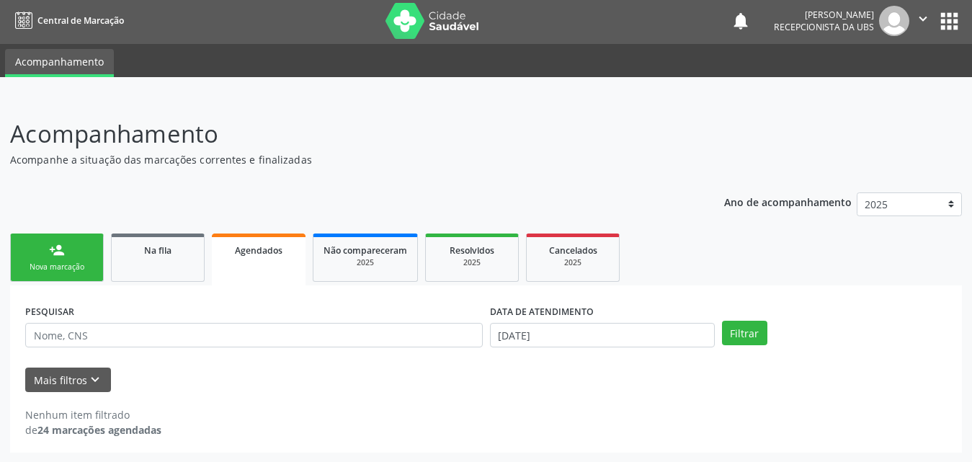
scroll to position [3, 0]
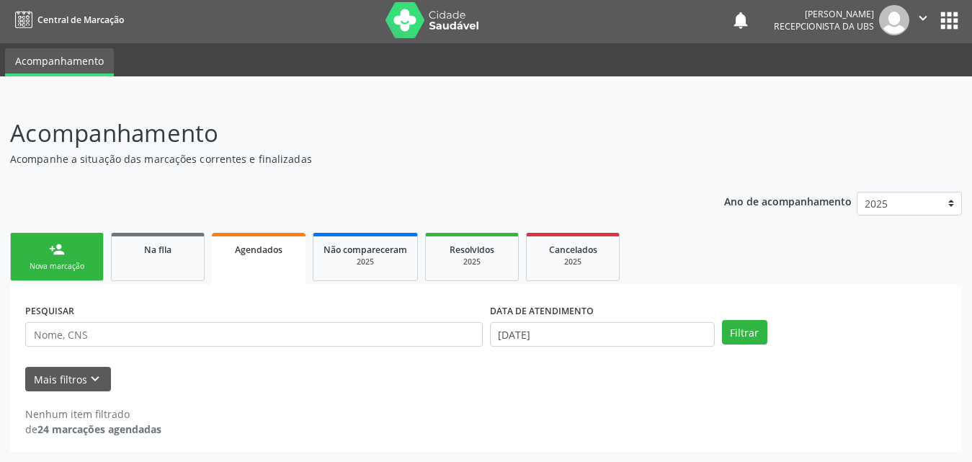
click at [258, 254] on span "Agendados" at bounding box center [259, 249] width 48 height 12
click at [249, 258] on link "Agendados" at bounding box center [259, 259] width 94 height 52
click at [83, 372] on button "Mais filtros keyboard_arrow_down" at bounding box center [68, 379] width 86 height 25
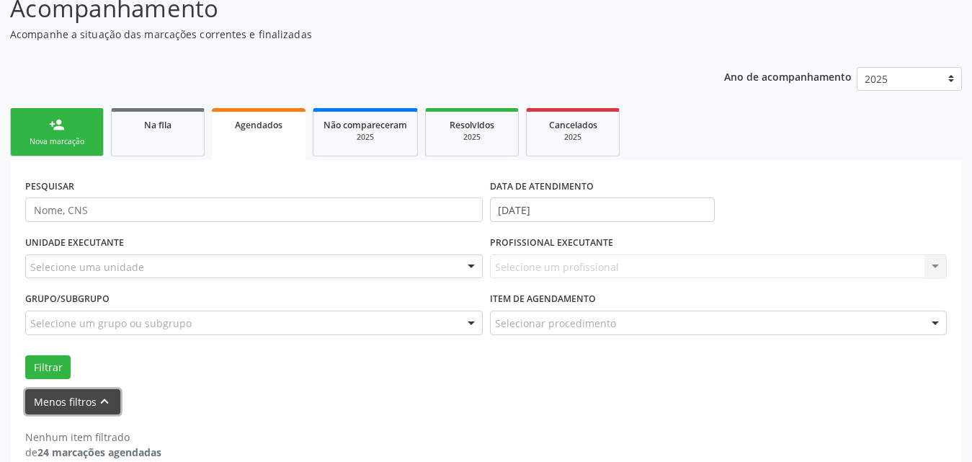
scroll to position [151, 0]
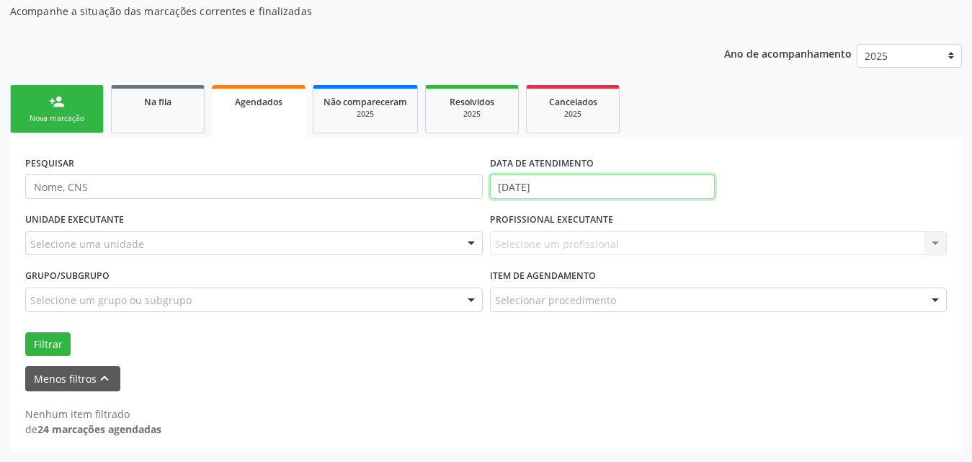
click at [639, 189] on input "[DATE]" at bounding box center [602, 186] width 225 height 24
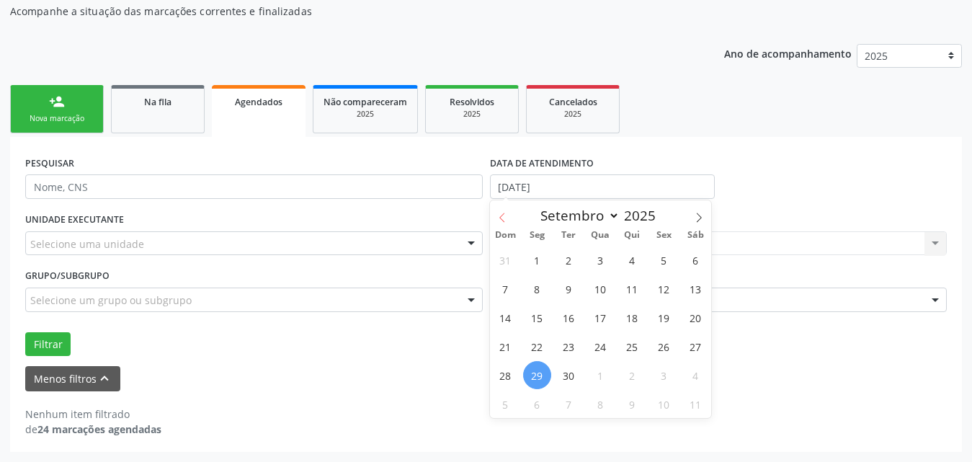
click at [505, 218] on icon at bounding box center [502, 218] width 10 height 10
select select "7"
click at [663, 256] on span "1" at bounding box center [664, 260] width 28 height 28
type input "[DATE]"
click at [700, 213] on icon at bounding box center [699, 218] width 10 height 10
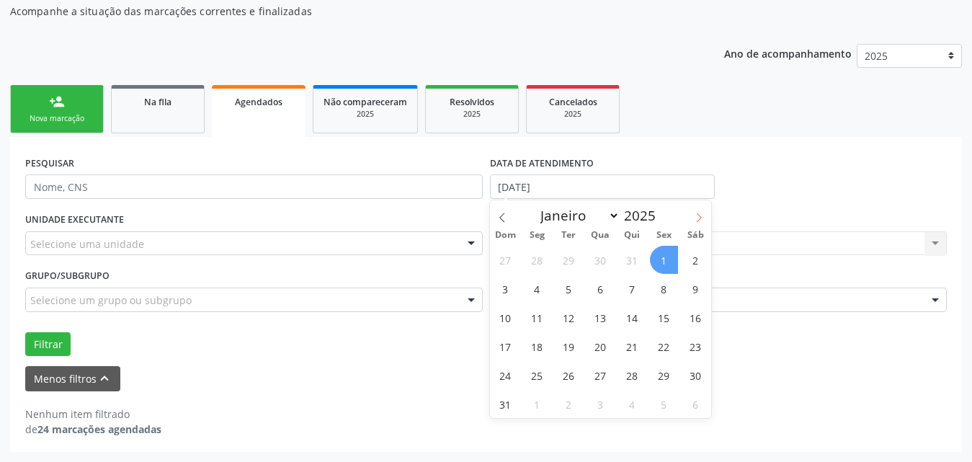
select select "8"
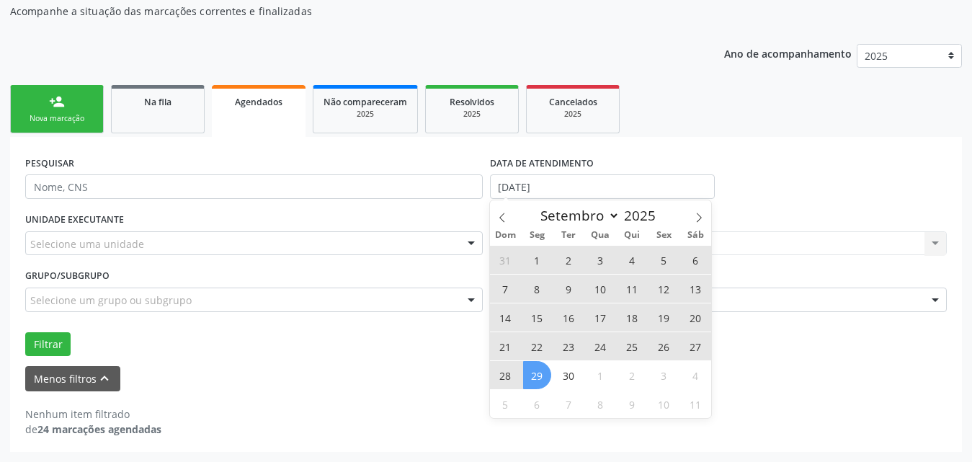
click at [535, 365] on span "29" at bounding box center [537, 375] width 28 height 28
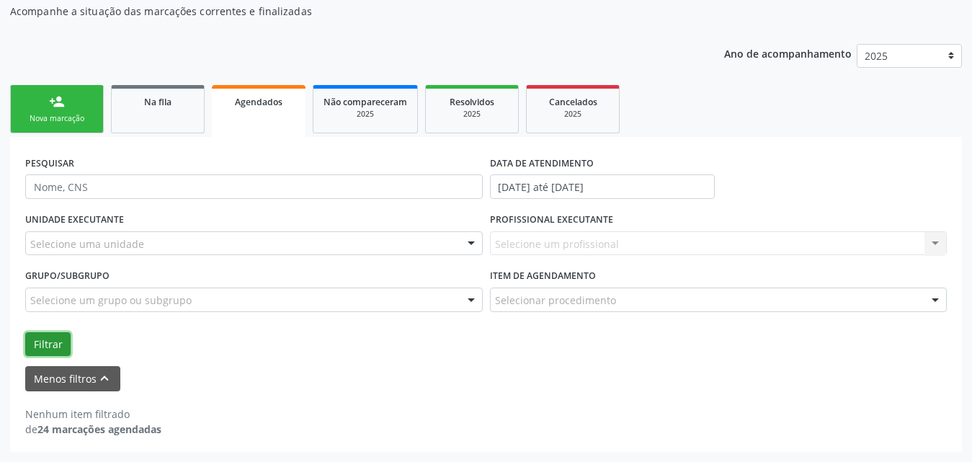
click at [45, 337] on button "Filtrar" at bounding box center [47, 344] width 45 height 24
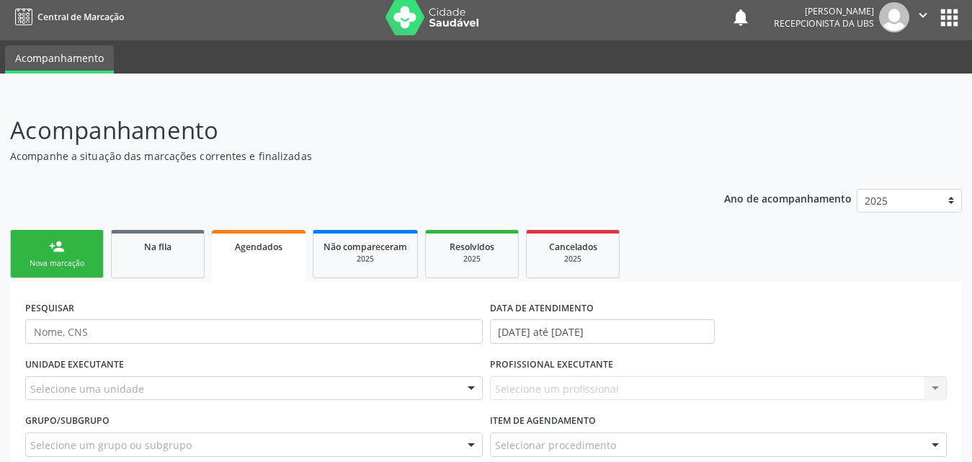
scroll to position [0, 0]
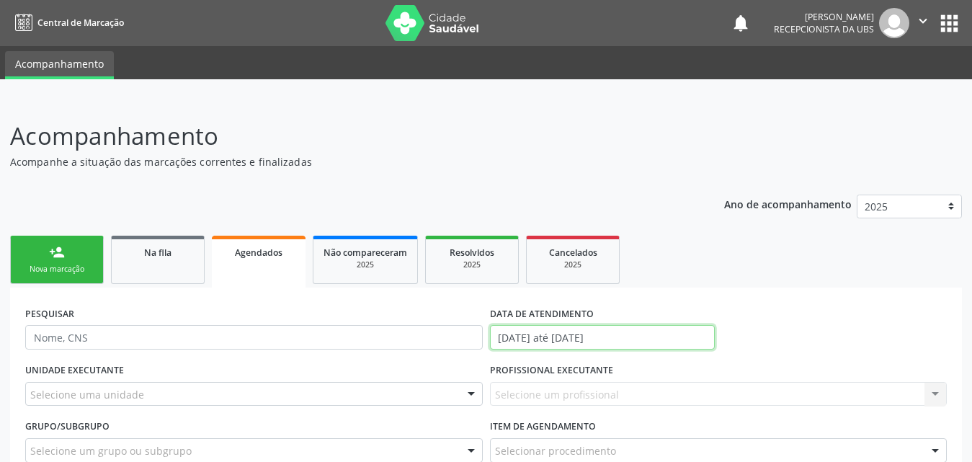
click at [671, 338] on input "[DATE] até [DATE]" at bounding box center [602, 337] width 225 height 24
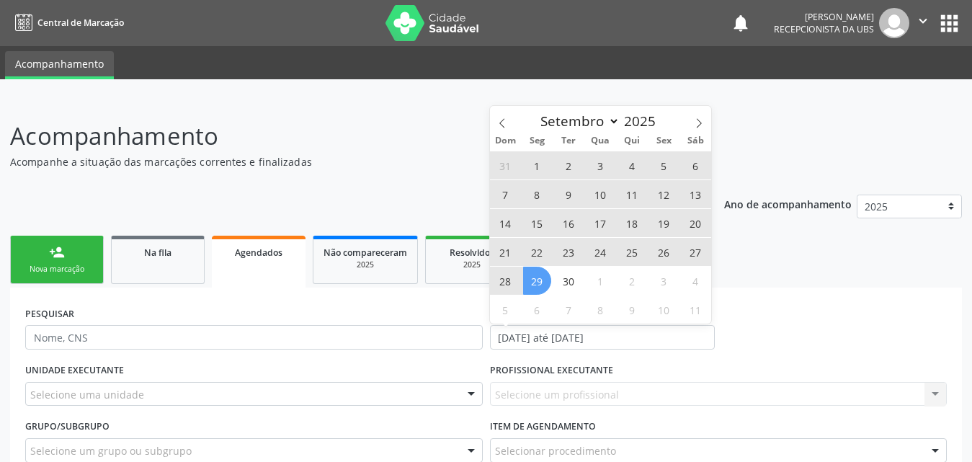
click at [538, 246] on span "22" at bounding box center [537, 252] width 28 height 28
type input "[DATE]"
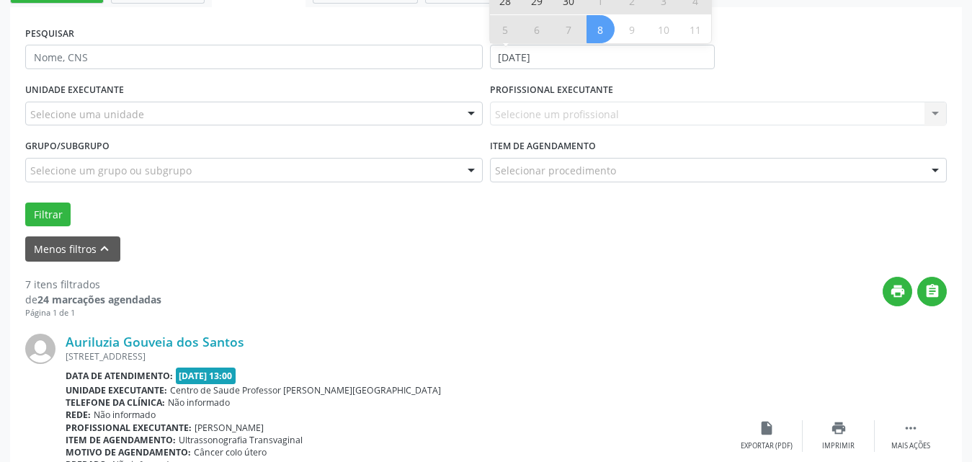
scroll to position [144, 0]
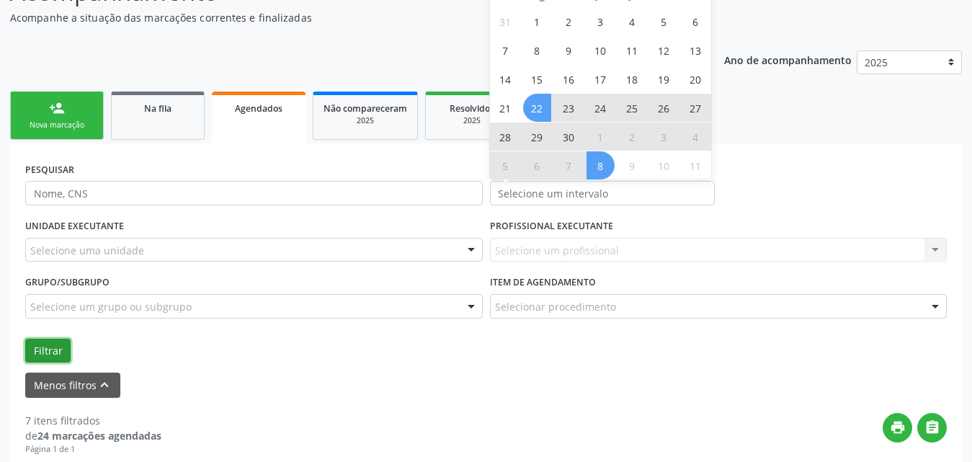
click at [42, 349] on button "Filtrar" at bounding box center [47, 351] width 45 height 24
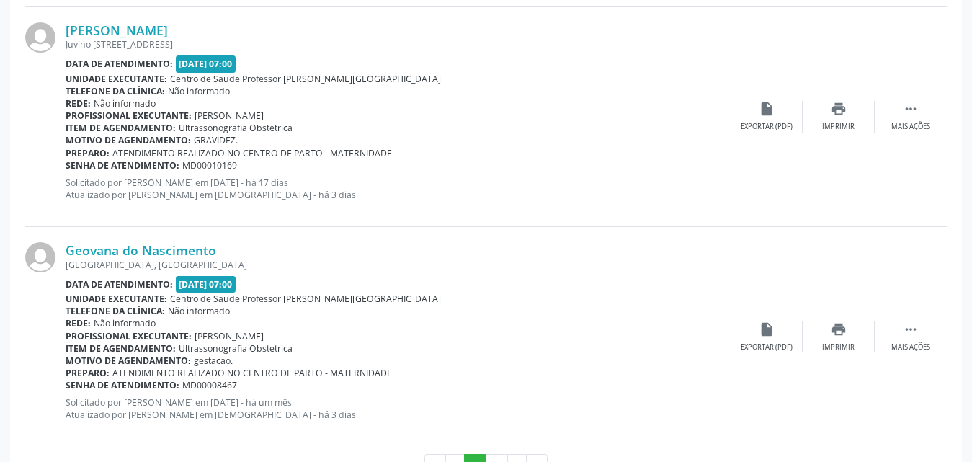
scroll to position [3521, 0]
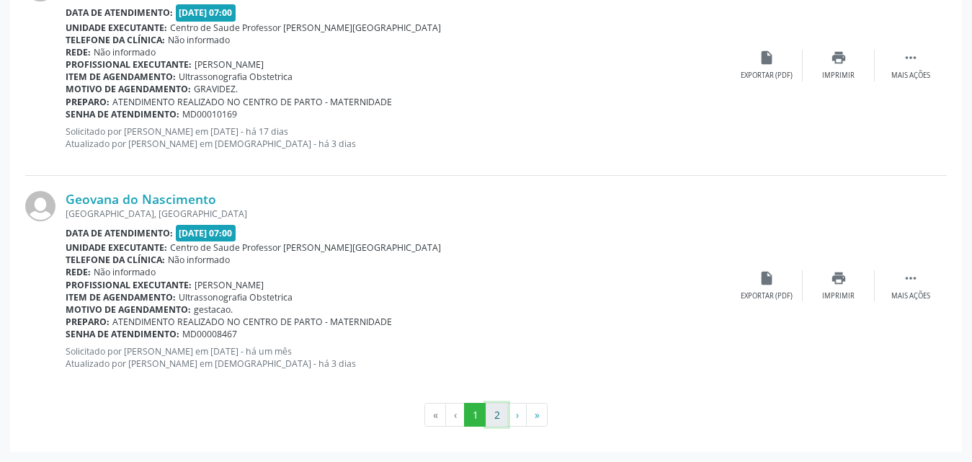
click at [493, 411] on button "2" at bounding box center [497, 415] width 22 height 24
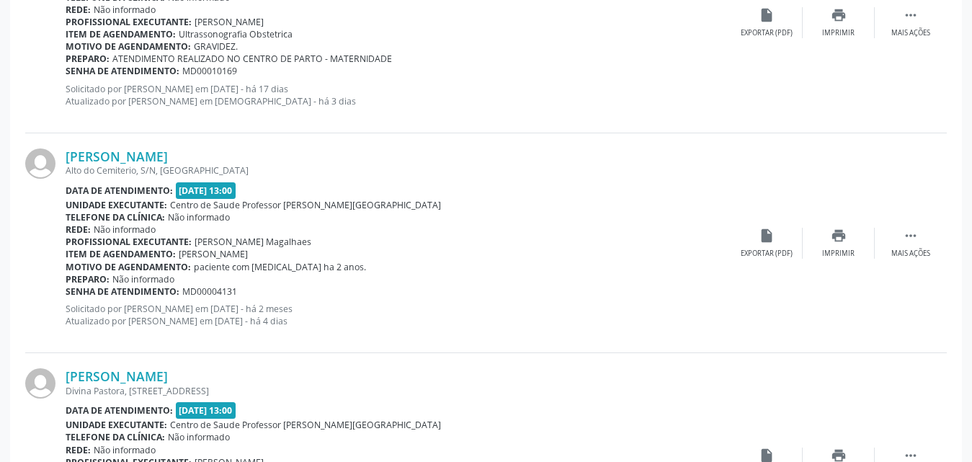
scroll to position [601, 0]
